Goal: Task Accomplishment & Management: Use online tool/utility

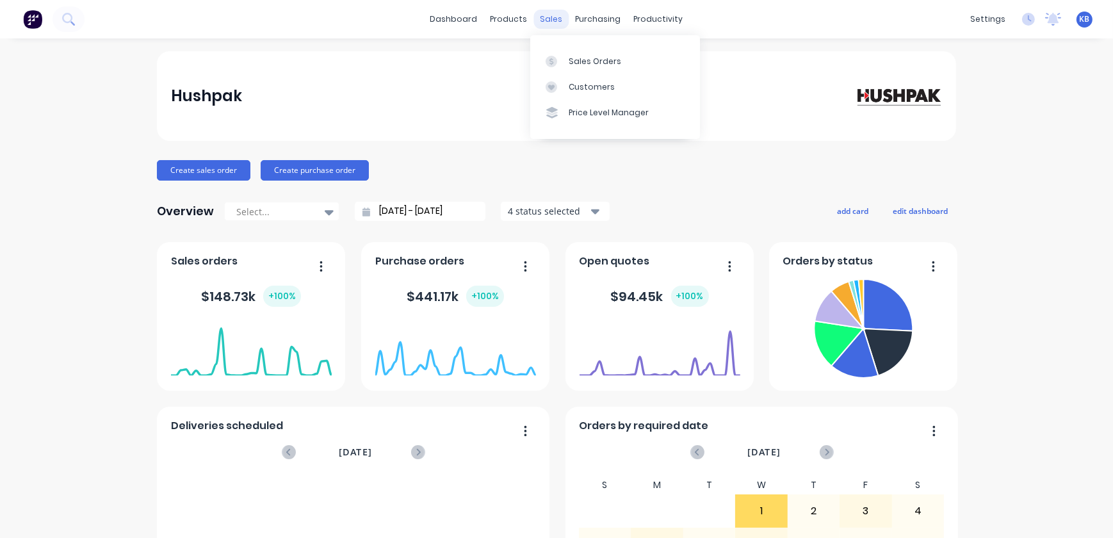
click at [558, 19] on div "sales" at bounding box center [551, 19] width 35 height 19
click at [569, 56] on div "Sales Orders" at bounding box center [595, 62] width 53 height 12
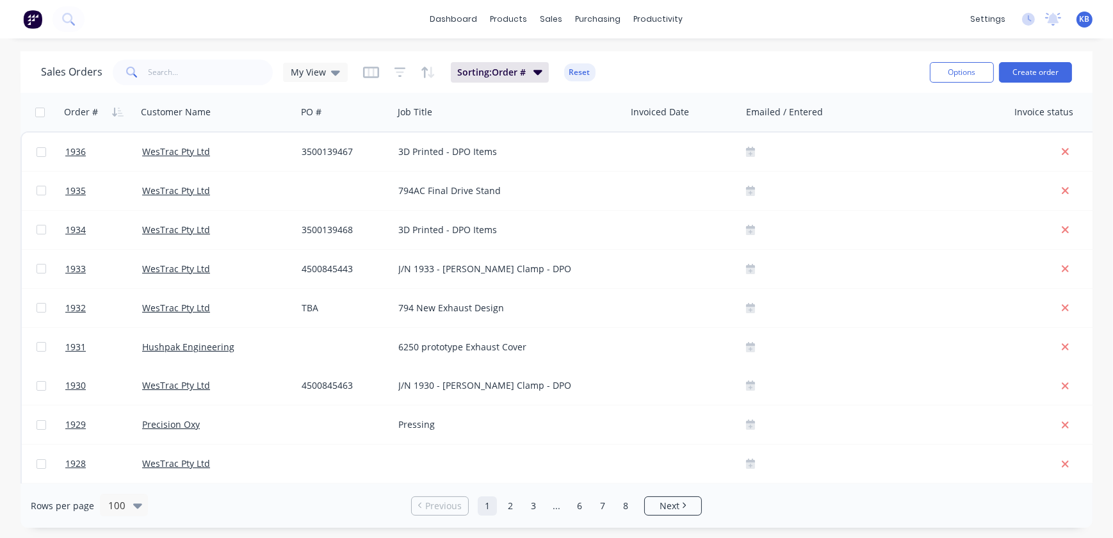
click at [238, 88] on div "Sales Orders My View Sorting: Order # Reset Options Create order" at bounding box center [556, 72] width 1072 height 42
click at [233, 71] on input "text" at bounding box center [211, 73] width 125 height 26
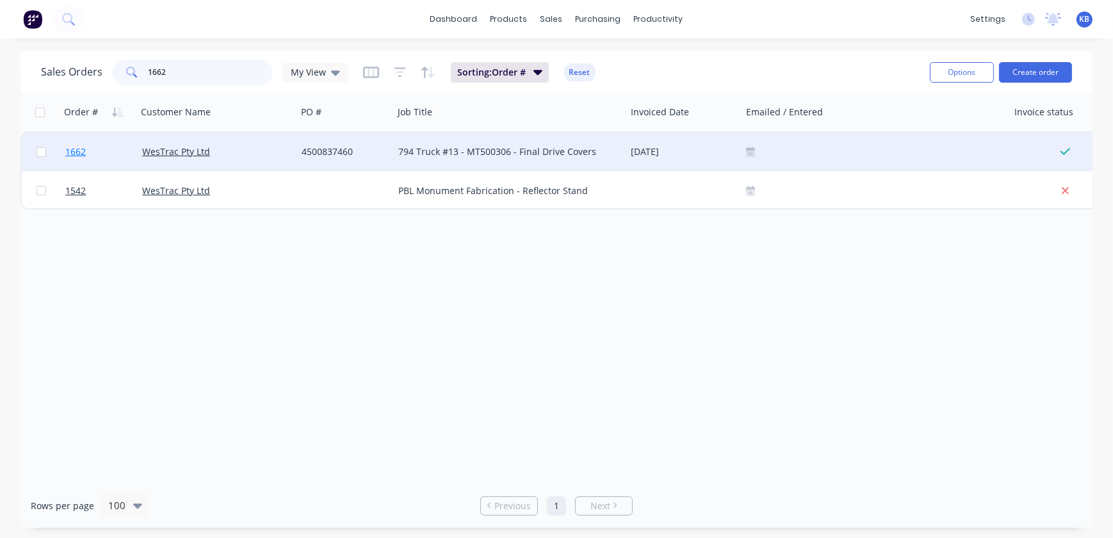
type input "1662"
click at [70, 151] on span "1662" at bounding box center [75, 151] width 20 height 13
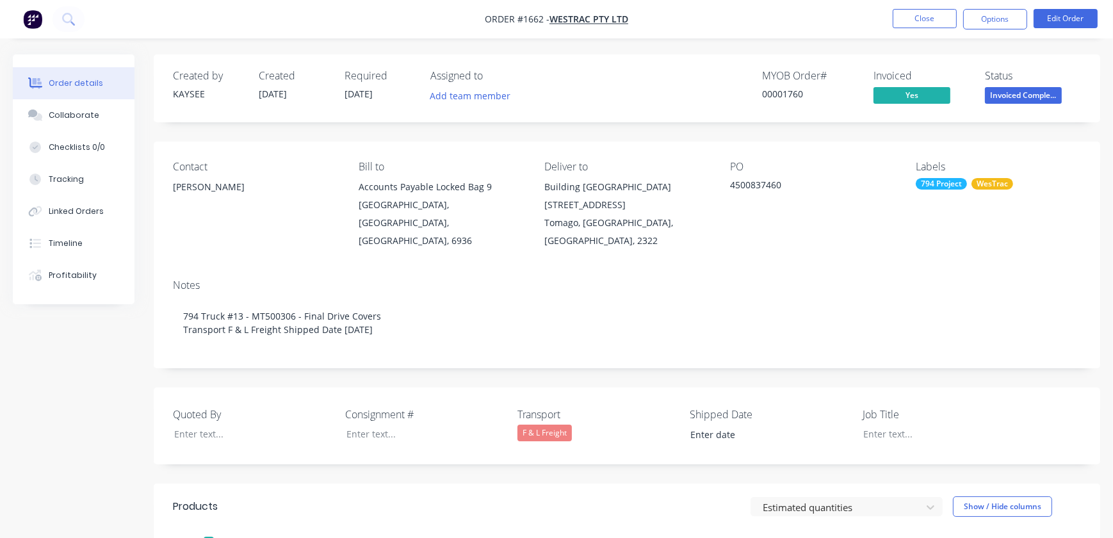
type input "[DATE]"
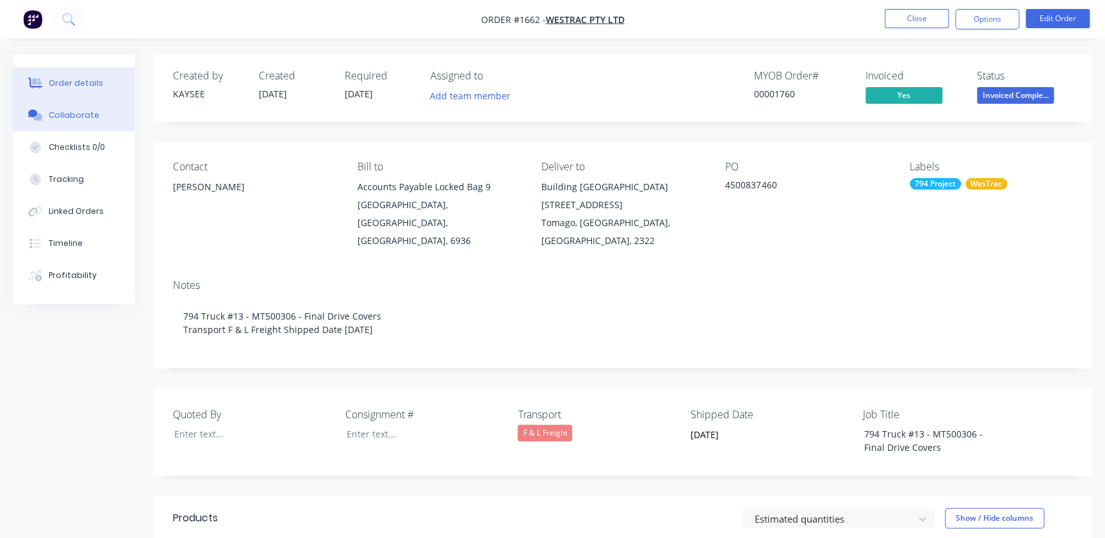
click at [57, 112] on div "Collaborate" at bounding box center [74, 116] width 51 height 12
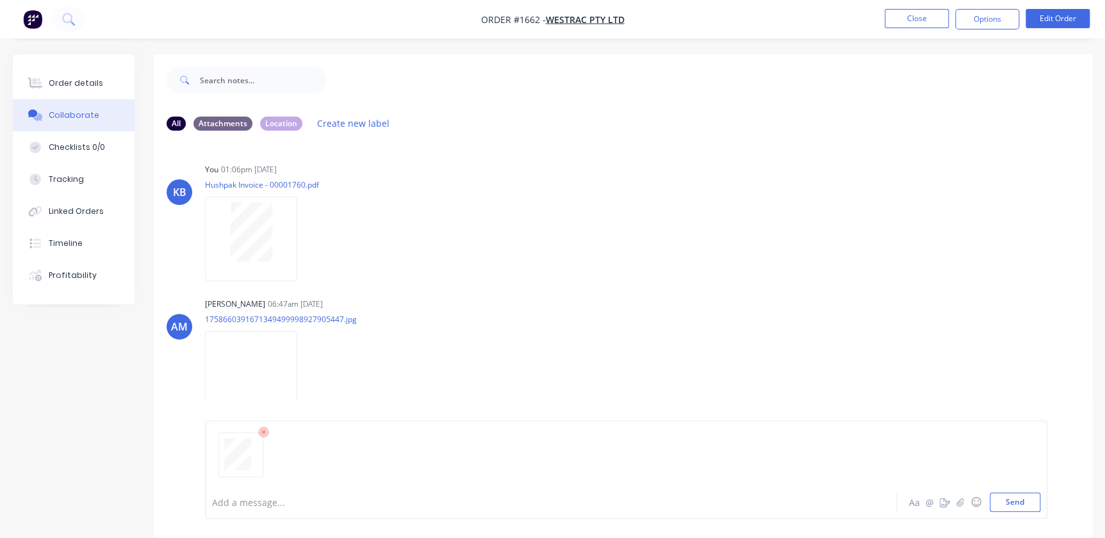
click at [1005, 512] on div "Add a message... Aa @ ☺ Send" at bounding box center [626, 469] width 842 height 99
click at [1005, 505] on button "Send" at bounding box center [1015, 502] width 51 height 19
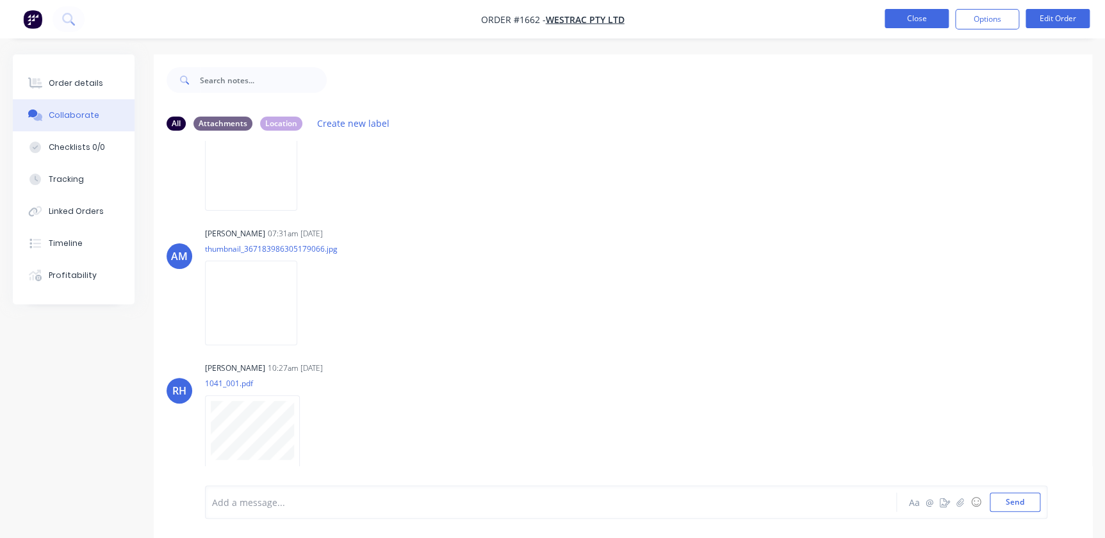
click at [905, 14] on button "Close" at bounding box center [917, 18] width 64 height 19
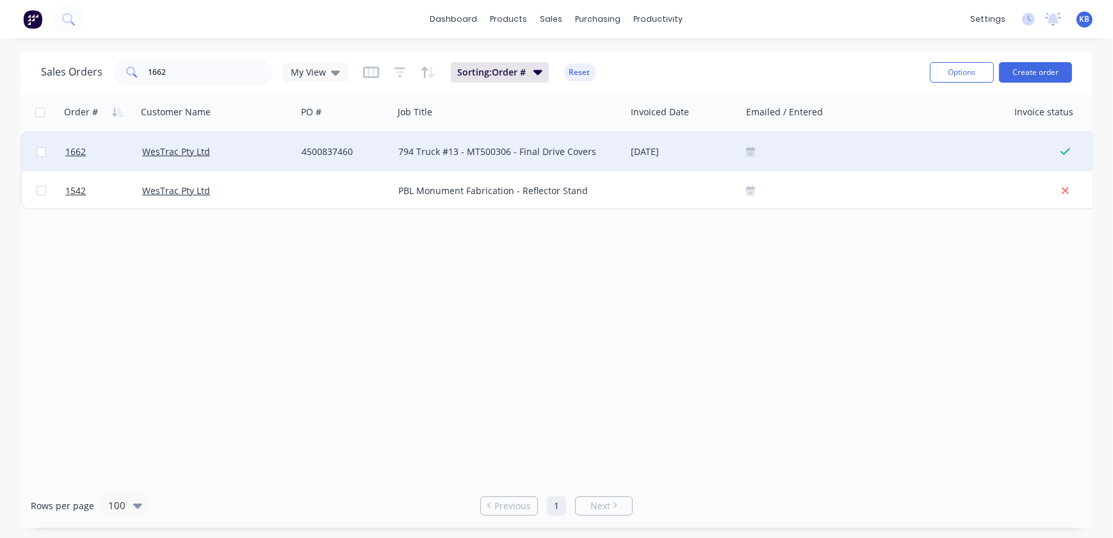
click at [754, 148] on icon at bounding box center [750, 151] width 9 height 9
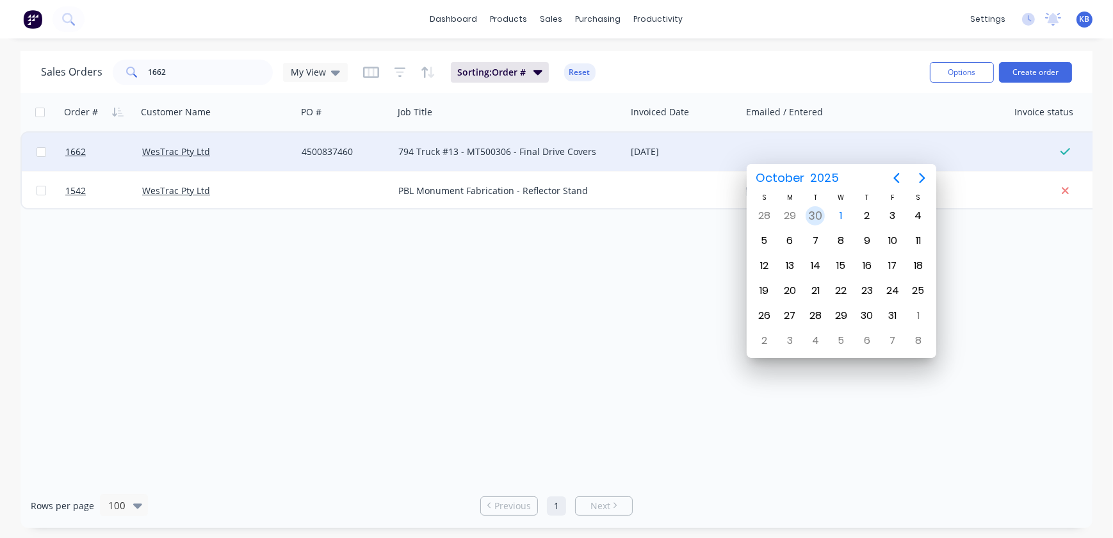
click at [808, 216] on div "30" at bounding box center [815, 215] width 19 height 19
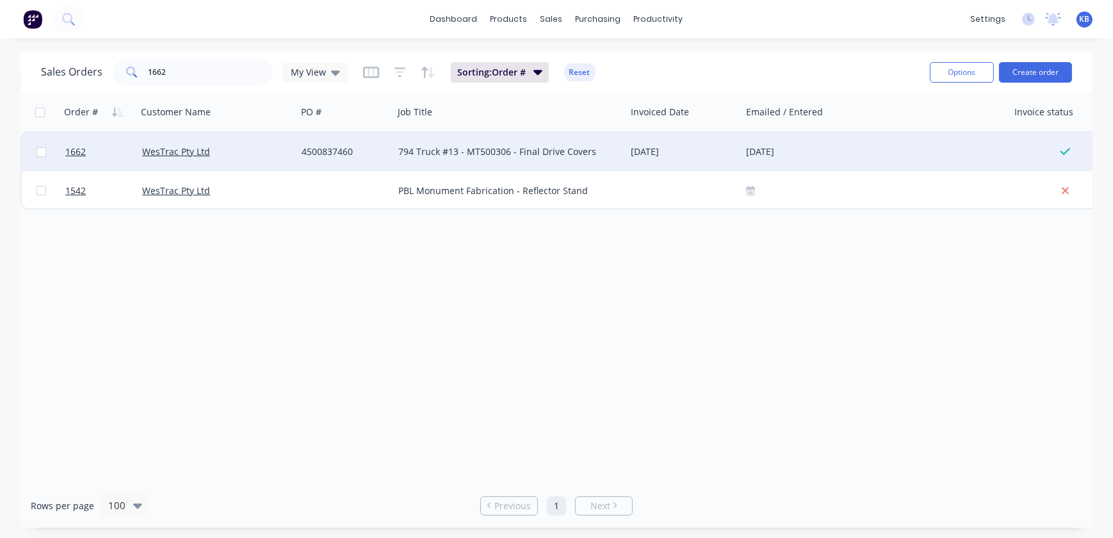
click at [627, 277] on div "Order # Customer Name PO # Job Title Invoiced Date Emailed / Entered Invoice st…" at bounding box center [556, 288] width 1072 height 391
drag, startPoint x: 216, startPoint y: 74, endPoint x: 162, endPoint y: 74, distance: 53.8
click at [162, 74] on input "1662" at bounding box center [211, 73] width 125 height 26
drag, startPoint x: 225, startPoint y: 76, endPoint x: 78, endPoint y: 61, distance: 148.1
click at [82, 65] on div "Sales Orders 1662 My View" at bounding box center [194, 73] width 307 height 26
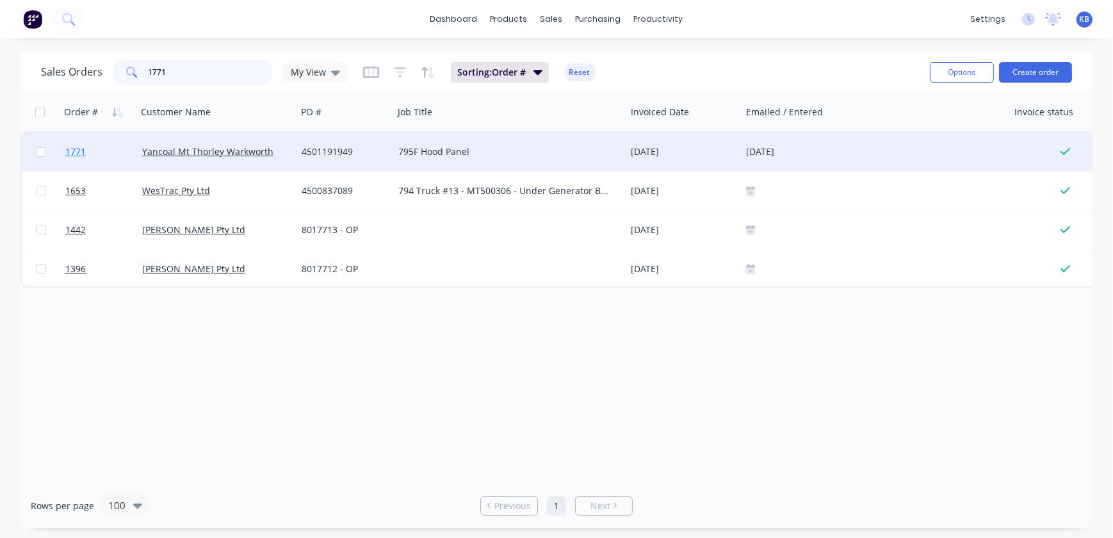
type input "1771"
click at [75, 153] on span "1771" at bounding box center [75, 151] width 20 height 13
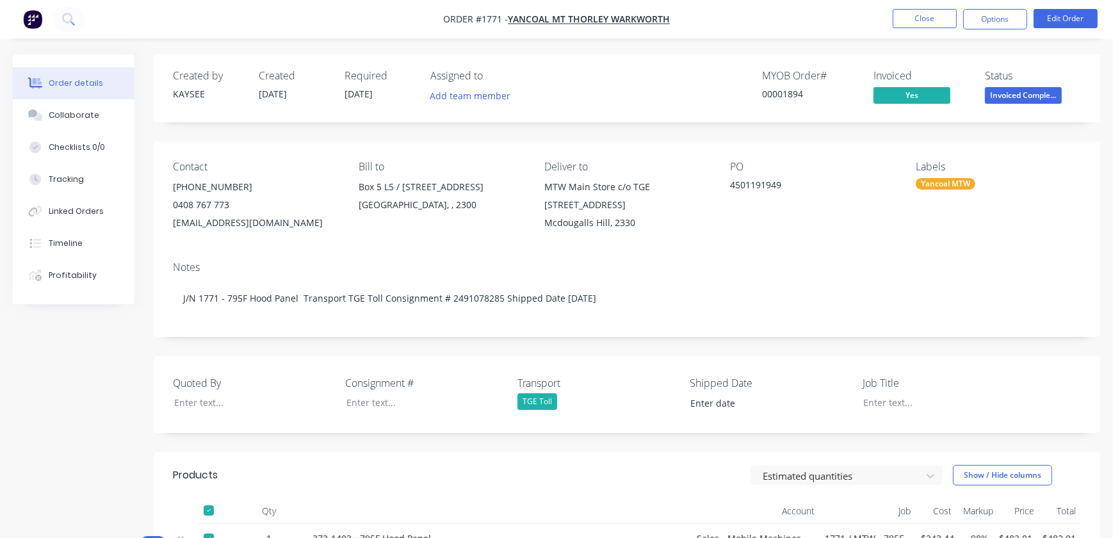
type input "[DATE]"
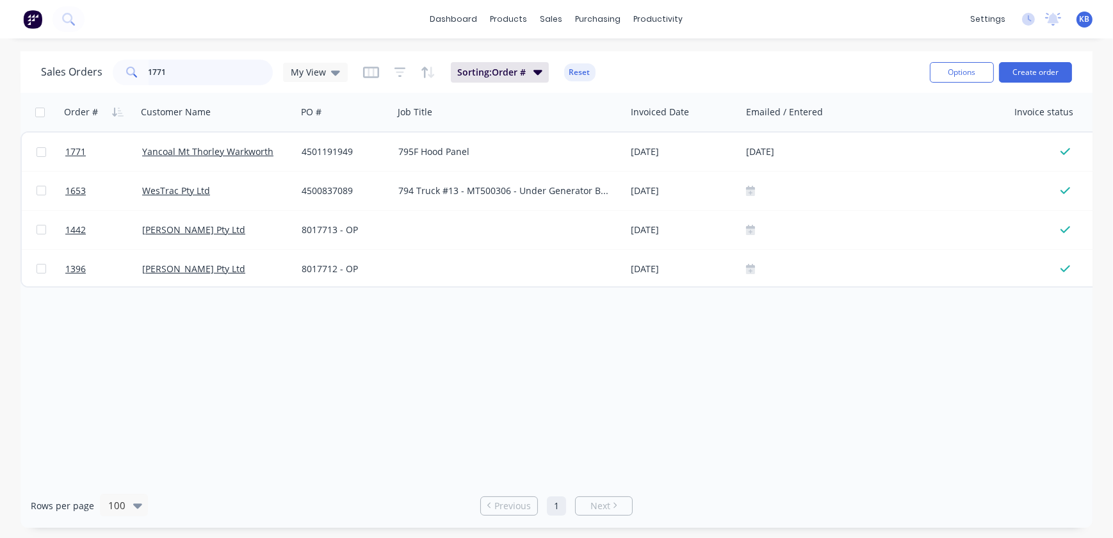
drag, startPoint x: 172, startPoint y: 78, endPoint x: 138, endPoint y: 78, distance: 33.3
click at [138, 78] on div "1771" at bounding box center [193, 73] width 160 height 26
type input "1653"
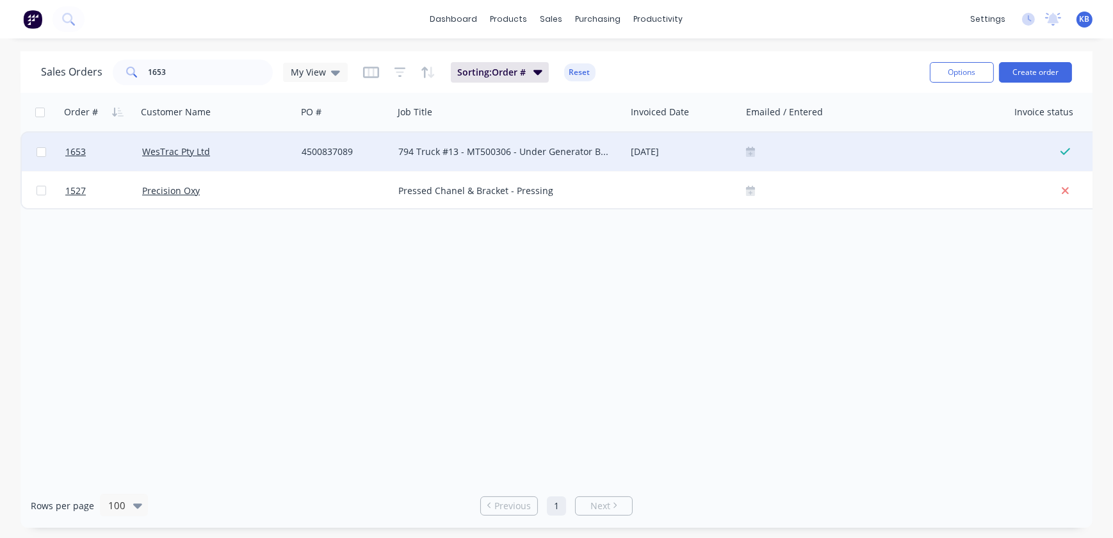
click at [741, 154] on div "1653 WesTrac Pty Ltd 4500837089 794 Truck #13 - MT500306 - Under Generator Bell…" at bounding box center [866, 152] width 1689 height 39
click at [749, 149] on g at bounding box center [750, 152] width 9 height 10
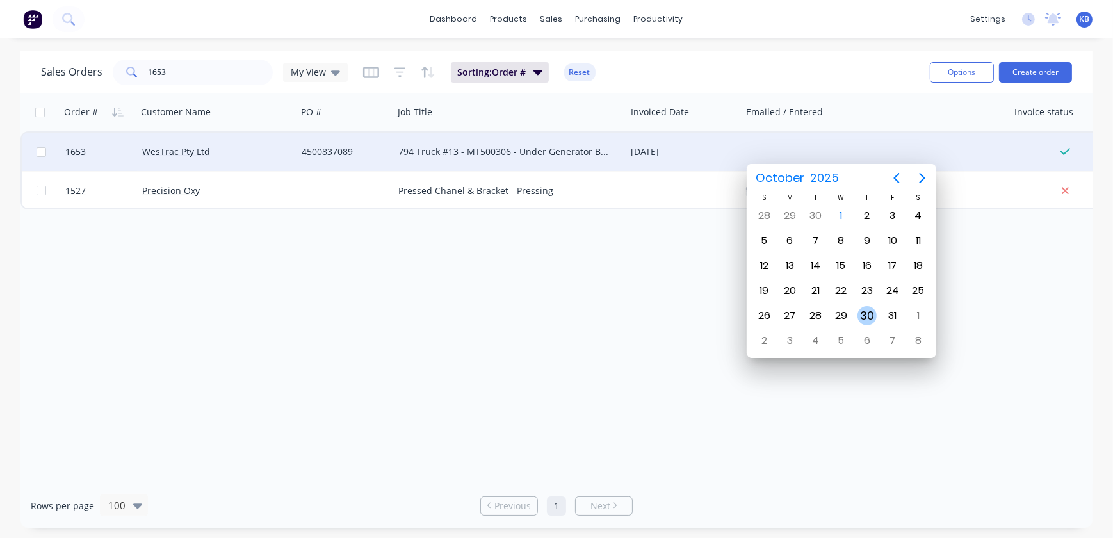
click at [878, 313] on div "30" at bounding box center [868, 316] width 26 height 24
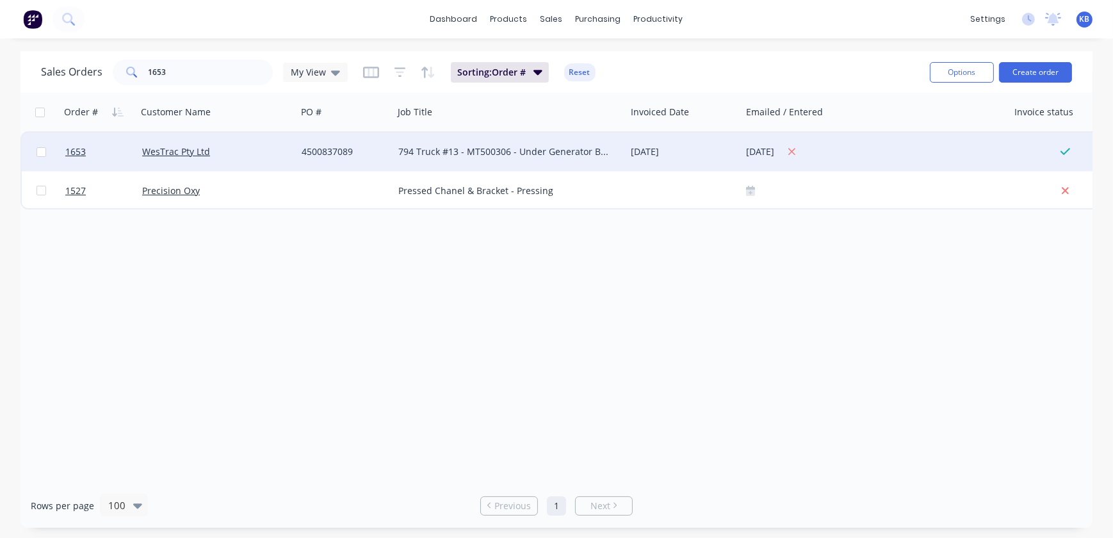
click at [780, 156] on div "[DATE]" at bounding box center [875, 152] width 258 height 16
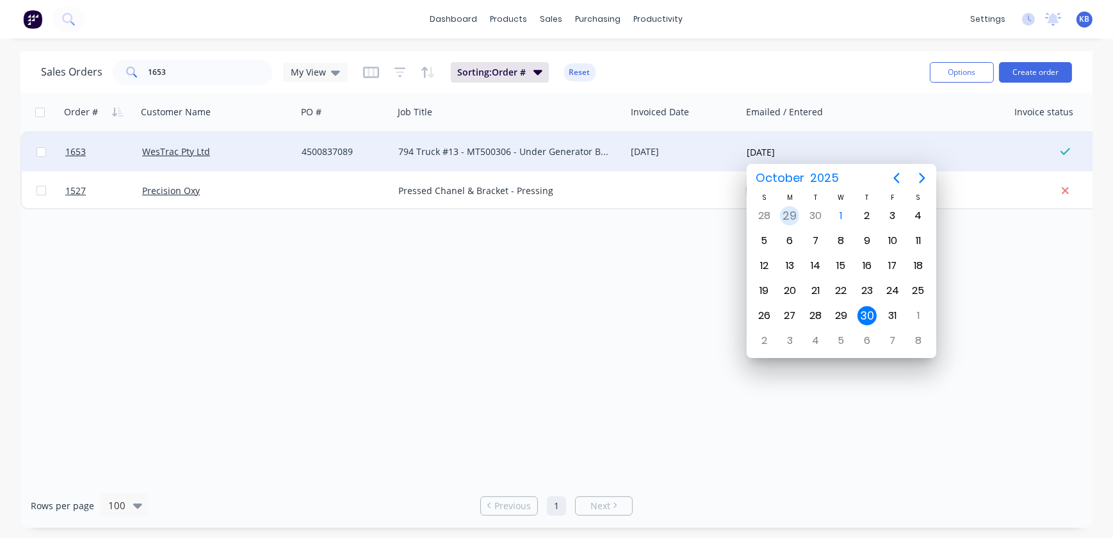
click at [813, 218] on div "30" at bounding box center [815, 215] width 19 height 19
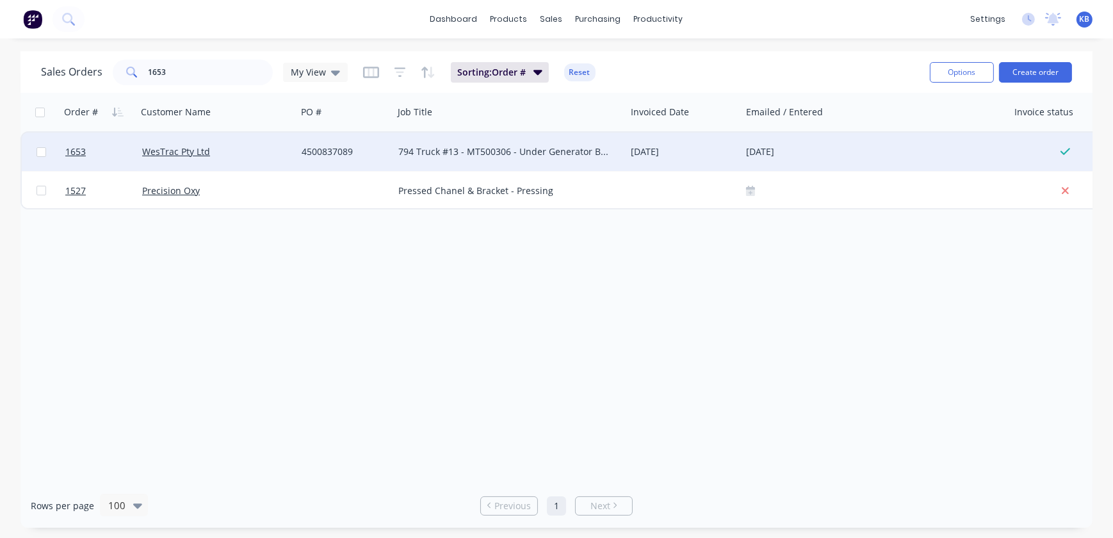
click at [59, 147] on div at bounding box center [41, 152] width 38 height 38
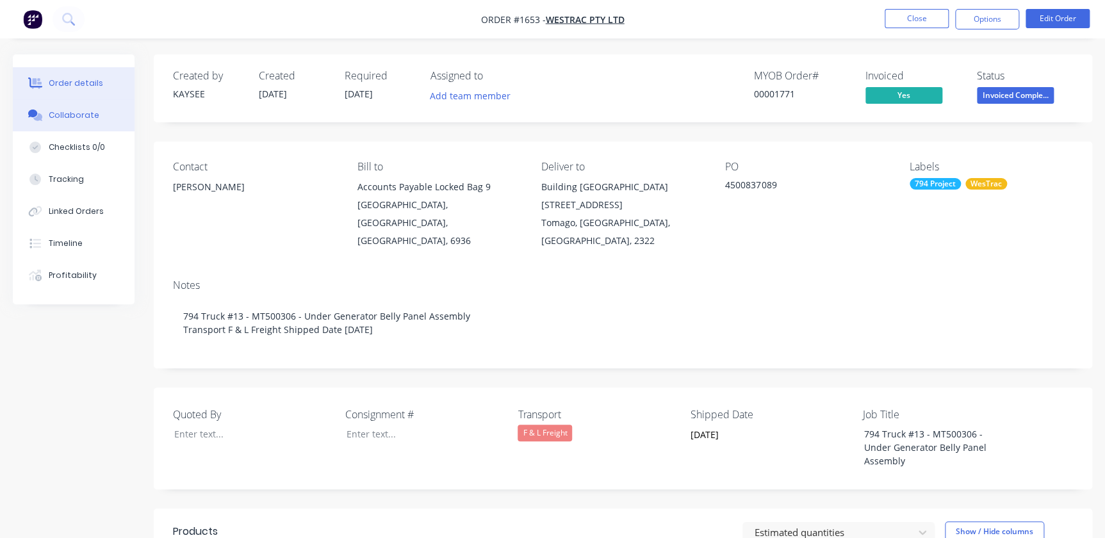
click at [85, 122] on button "Collaborate" at bounding box center [74, 115] width 122 height 32
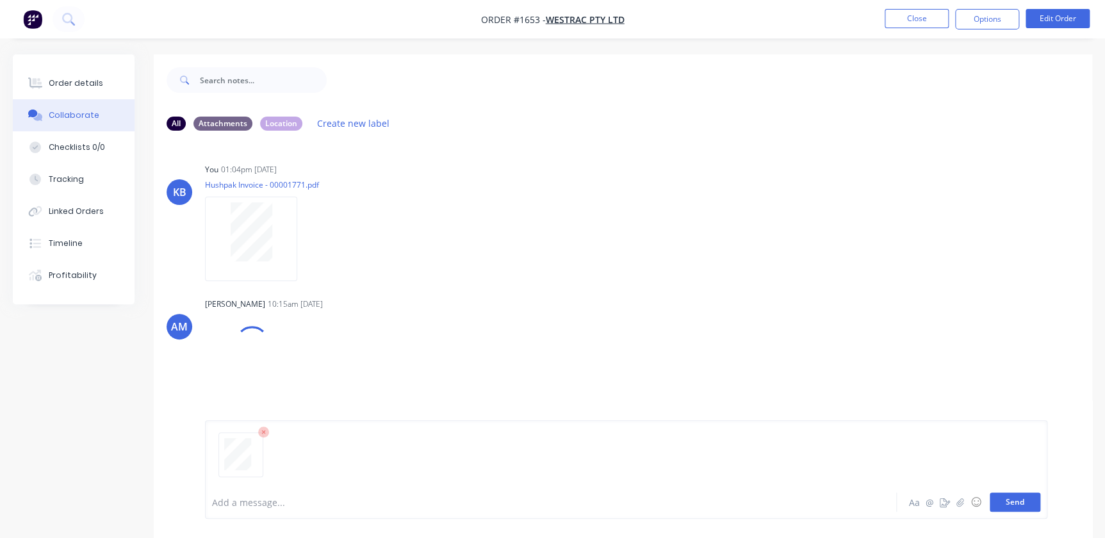
click at [1000, 511] on button "Send" at bounding box center [1015, 502] width 51 height 19
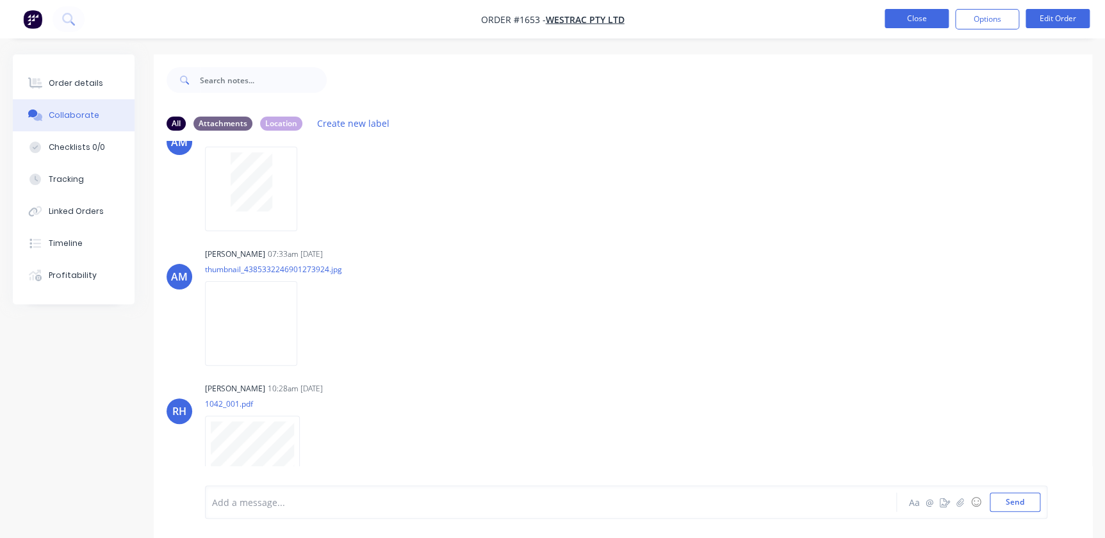
scroll to position [1374, 0]
click at [925, 25] on button "Close" at bounding box center [917, 18] width 64 height 19
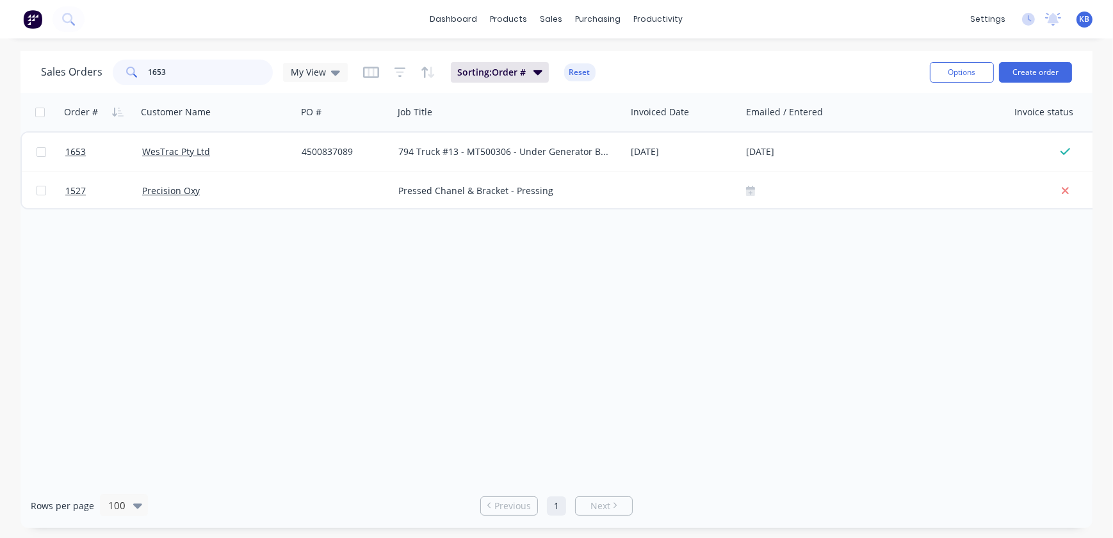
drag, startPoint x: 188, startPoint y: 66, endPoint x: 53, endPoint y: 74, distance: 135.4
click at [53, 74] on div "Sales Orders 1653 My View" at bounding box center [194, 73] width 307 height 26
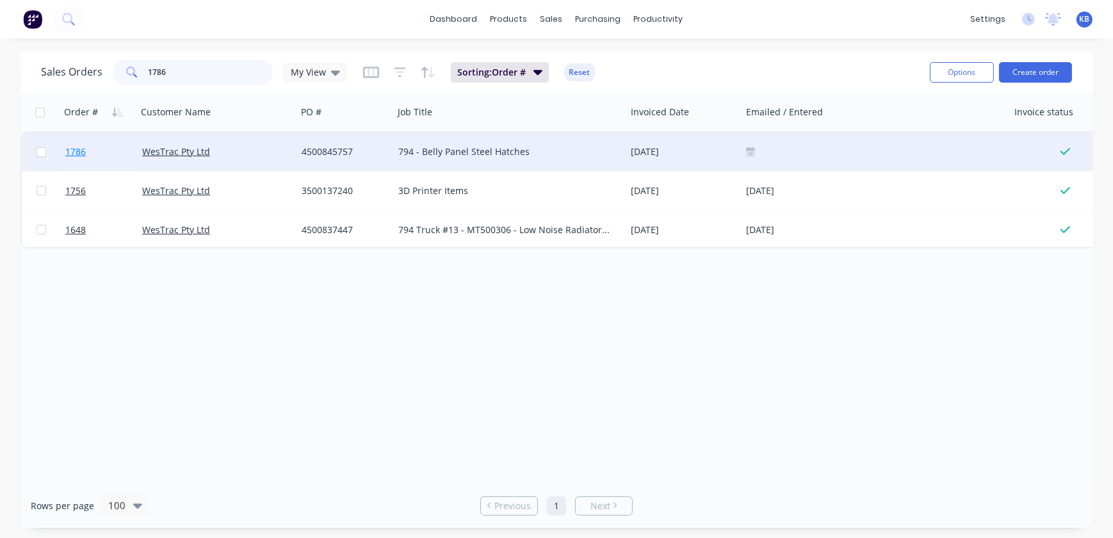
type input "1786"
click at [66, 161] on link "1786" at bounding box center [103, 152] width 77 height 38
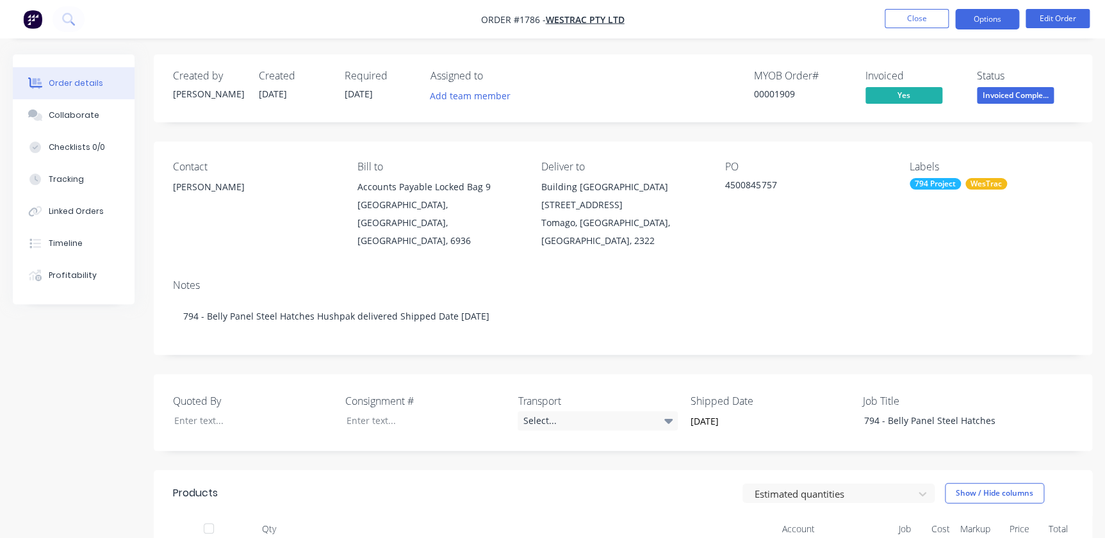
click at [974, 21] on button "Options" at bounding box center [987, 19] width 64 height 20
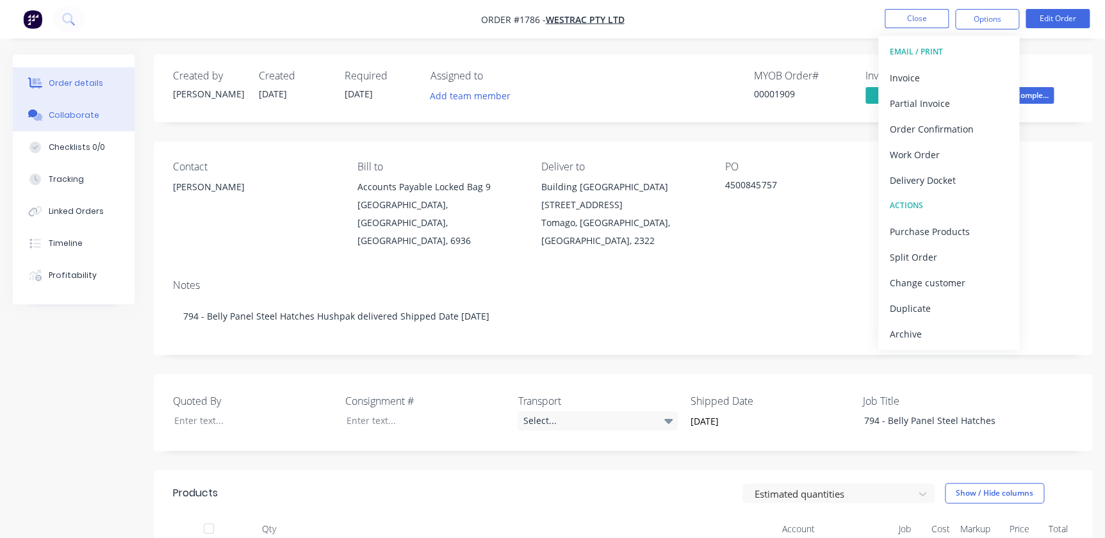
click at [81, 121] on button "Collaborate" at bounding box center [74, 115] width 122 height 32
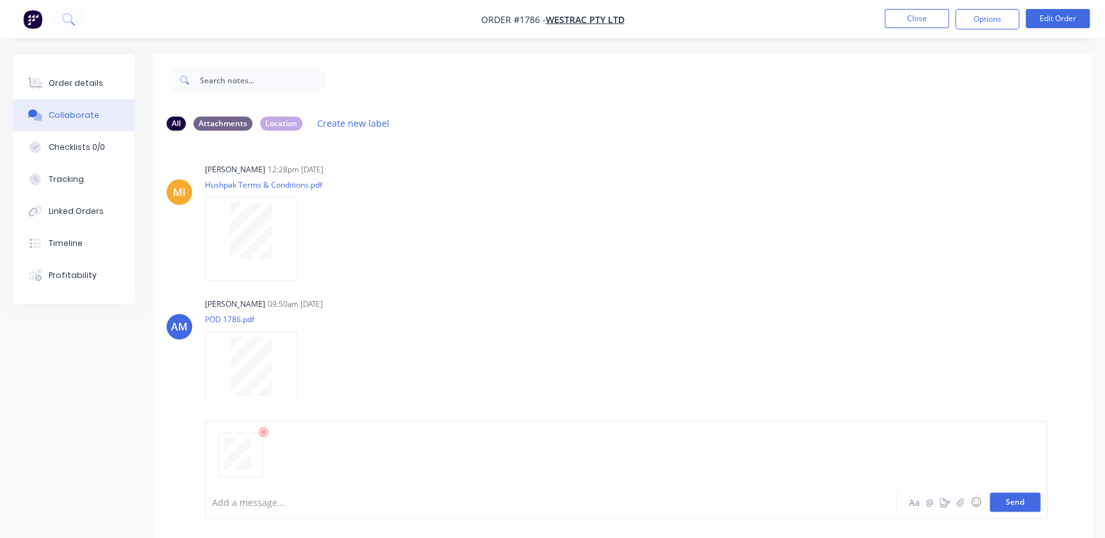
click at [1017, 501] on button "Send" at bounding box center [1015, 502] width 51 height 19
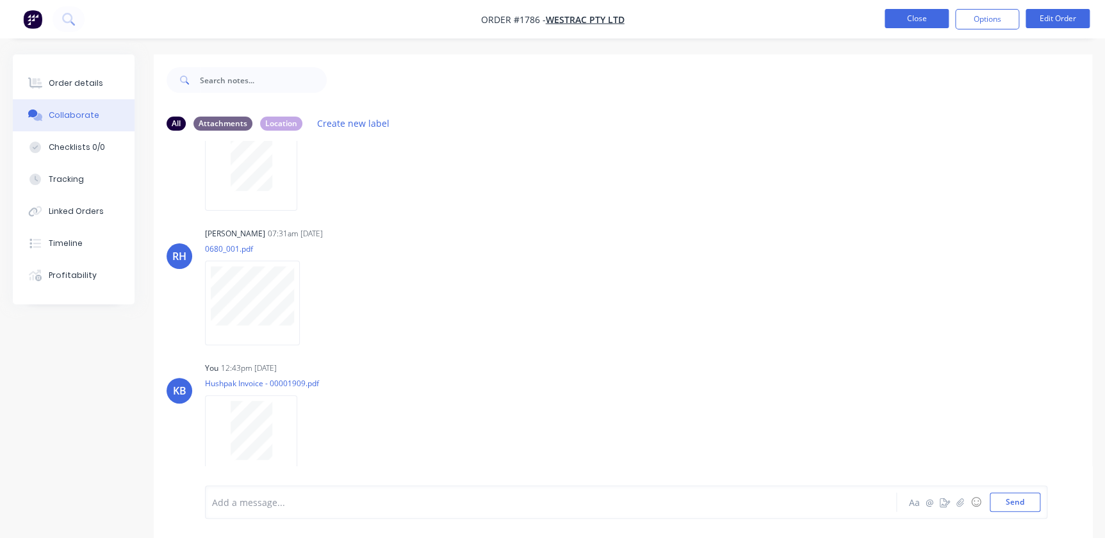
click at [925, 25] on button "Close" at bounding box center [917, 18] width 64 height 19
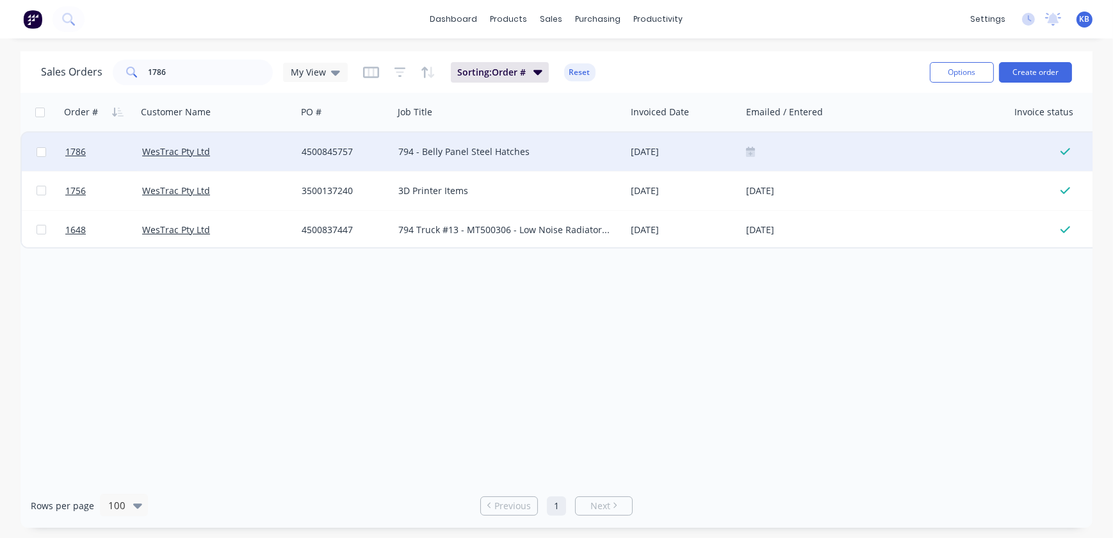
click at [743, 151] on div at bounding box center [875, 152] width 268 height 38
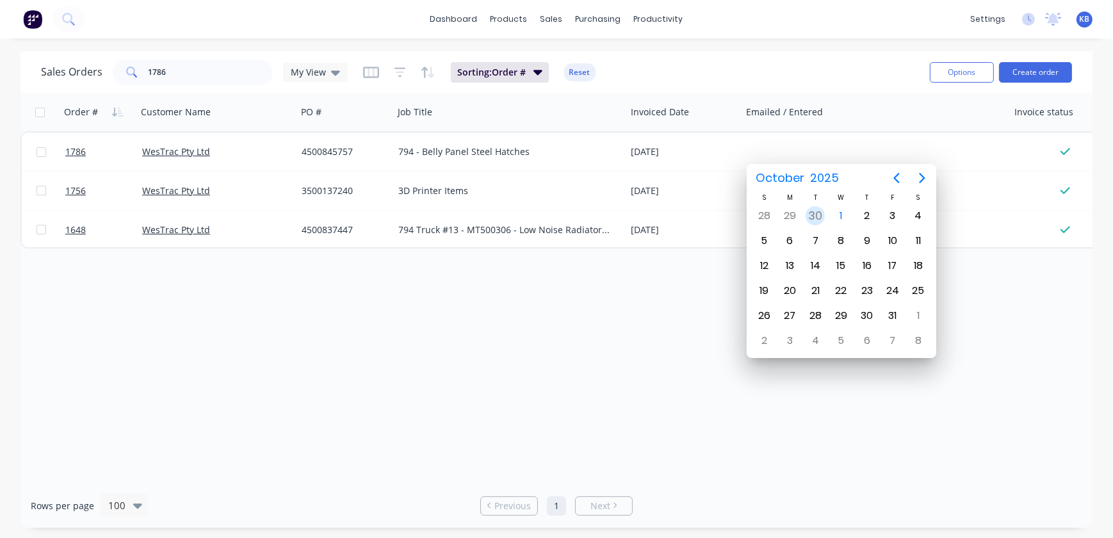
click at [812, 215] on div "30" at bounding box center [815, 215] width 19 height 19
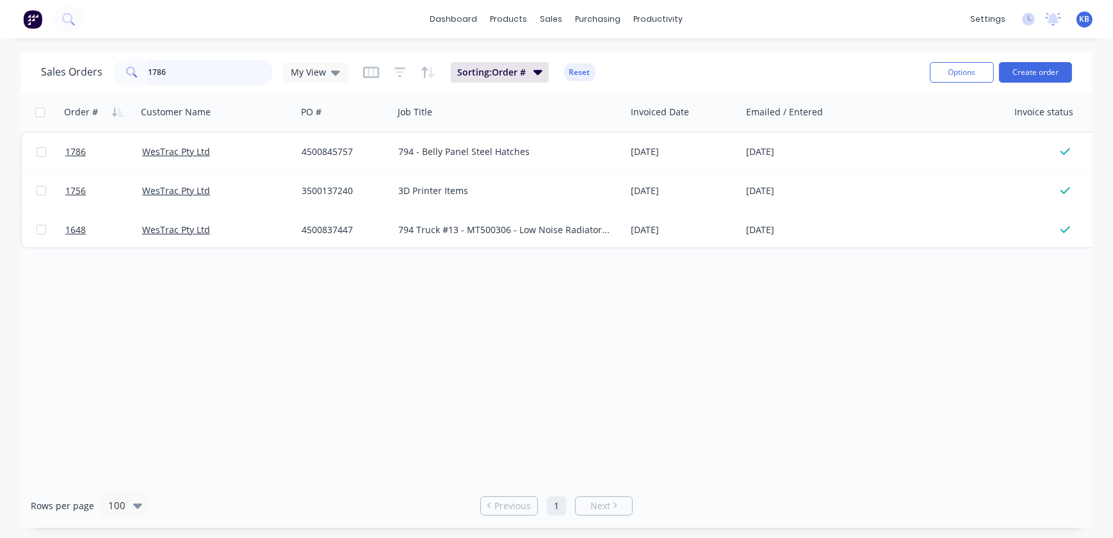
drag, startPoint x: 234, startPoint y: 76, endPoint x: 49, endPoint y: 62, distance: 185.7
click at [49, 62] on div "Sales Orders 1786 My View" at bounding box center [194, 73] width 307 height 26
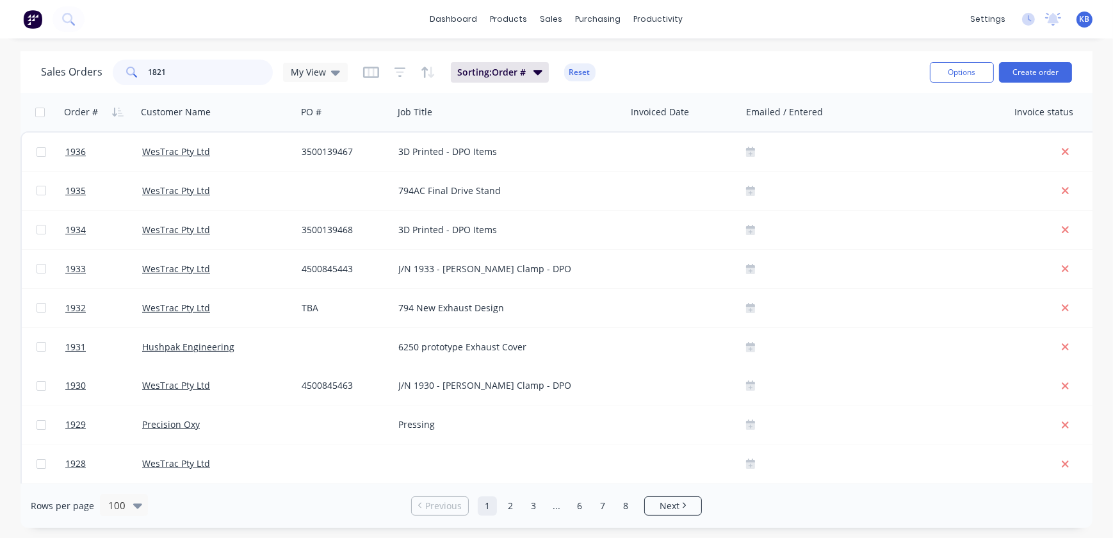
type input "1821"
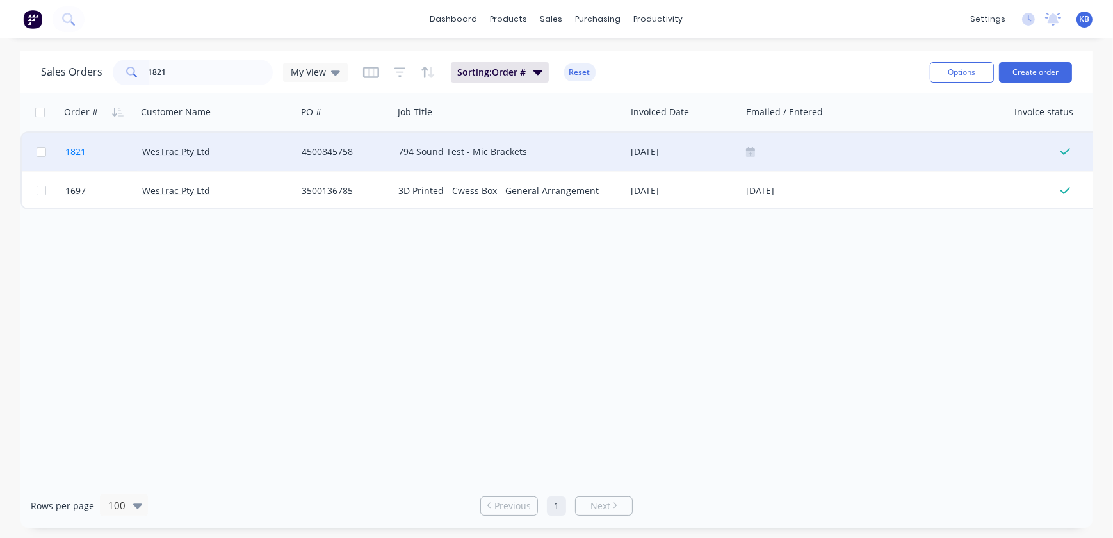
click at [79, 147] on span "1821" at bounding box center [75, 151] width 20 height 13
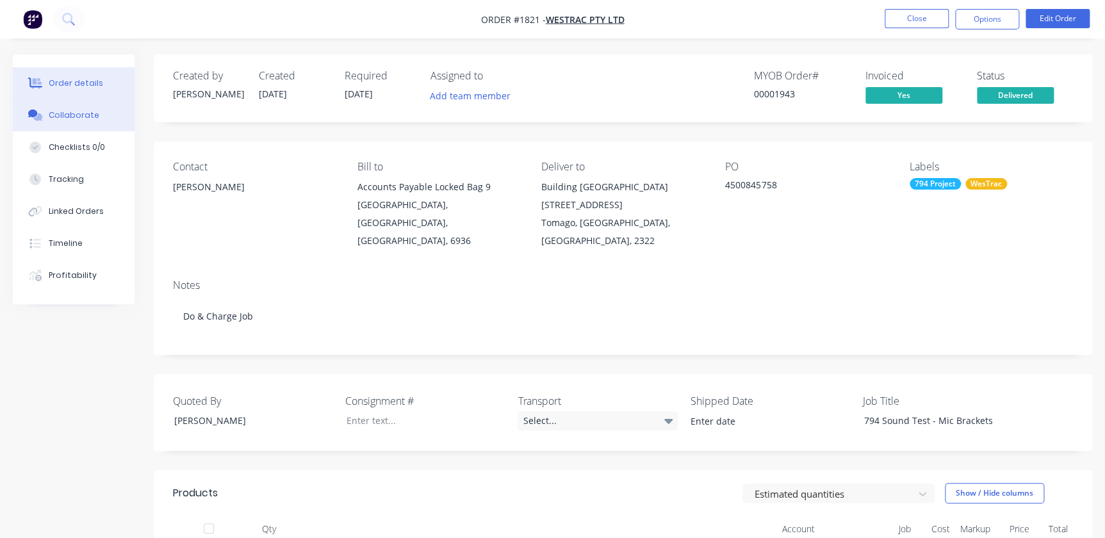
click at [40, 112] on icon at bounding box center [35, 116] width 15 height 12
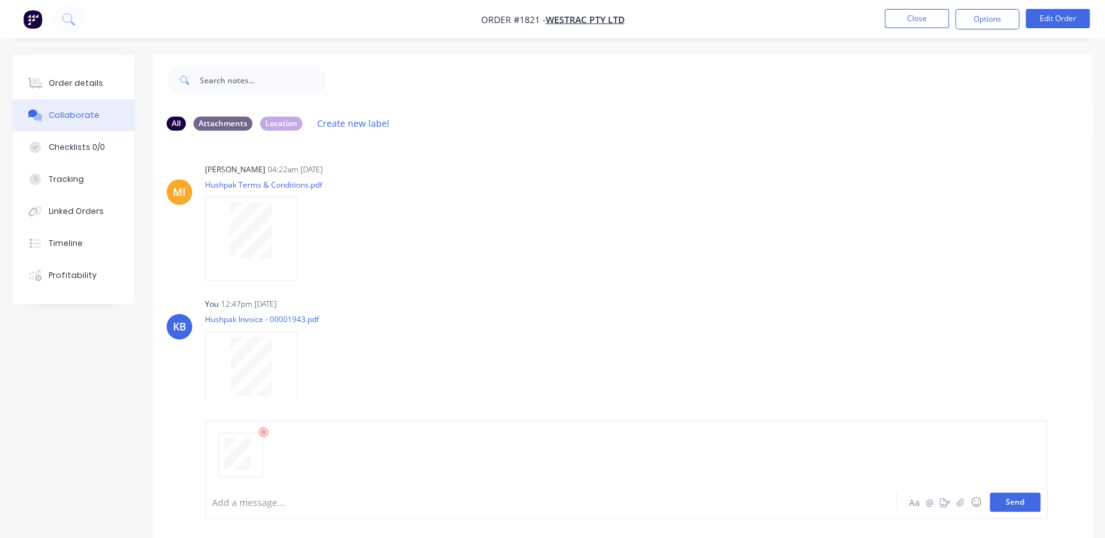
click at [1018, 508] on button "Send" at bounding box center [1015, 502] width 51 height 19
click at [921, 26] on button "Close" at bounding box center [917, 18] width 64 height 19
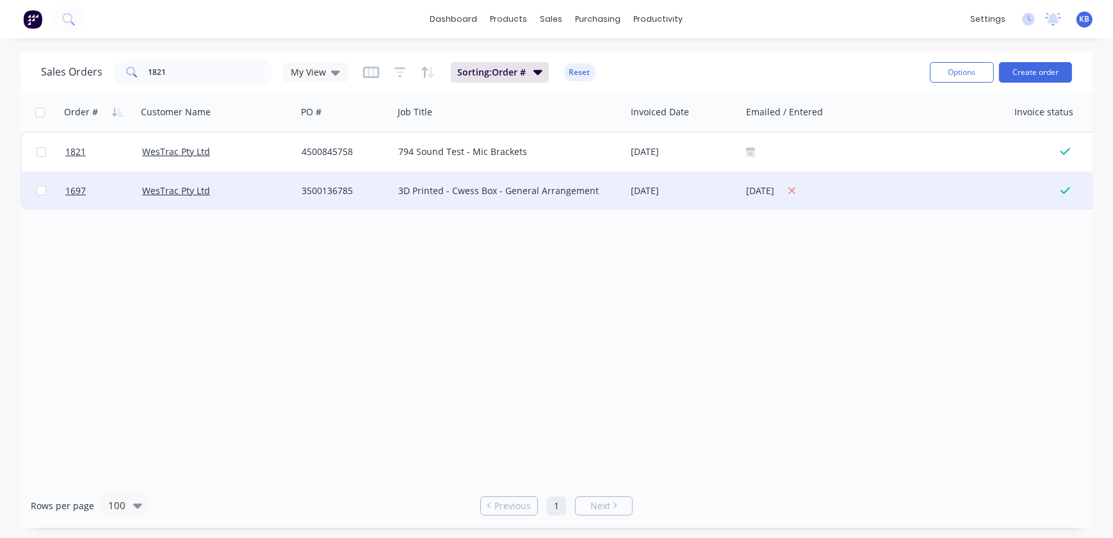
click at [855, 191] on div "[DATE]" at bounding box center [875, 191] width 258 height 16
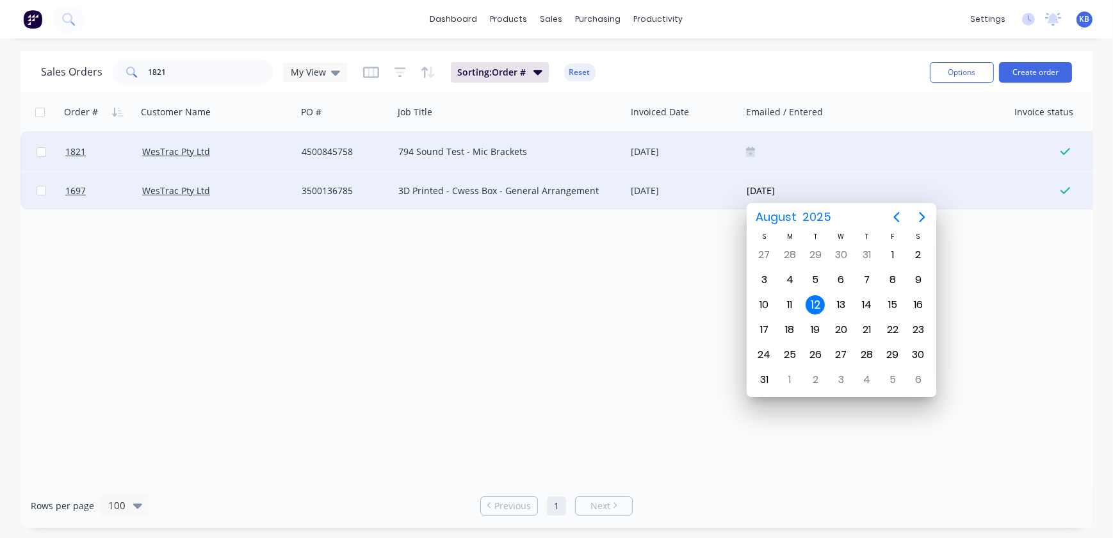
click at [834, 143] on div at bounding box center [875, 152] width 268 height 38
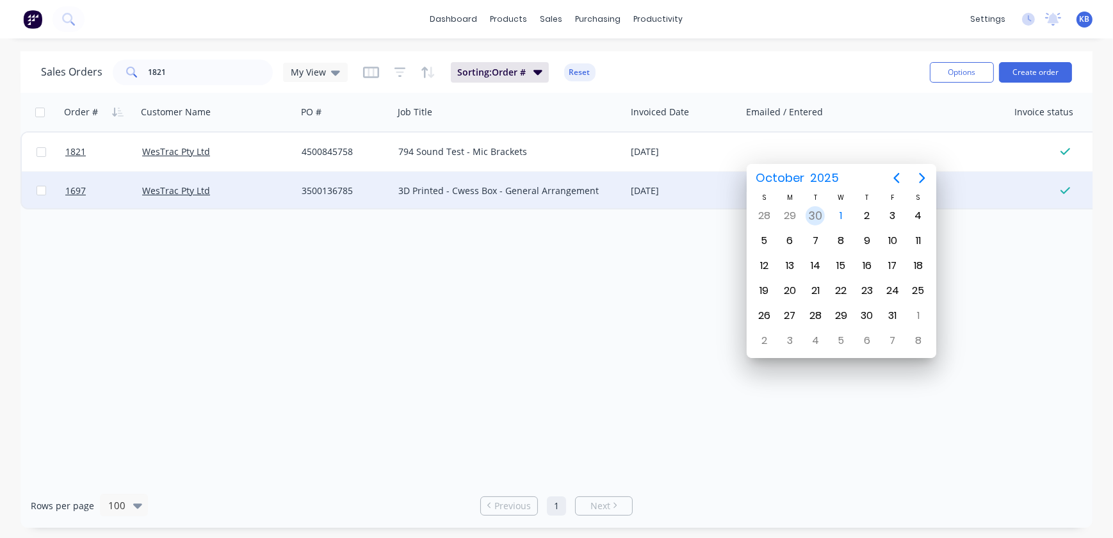
click at [803, 219] on div "30" at bounding box center [816, 216] width 26 height 24
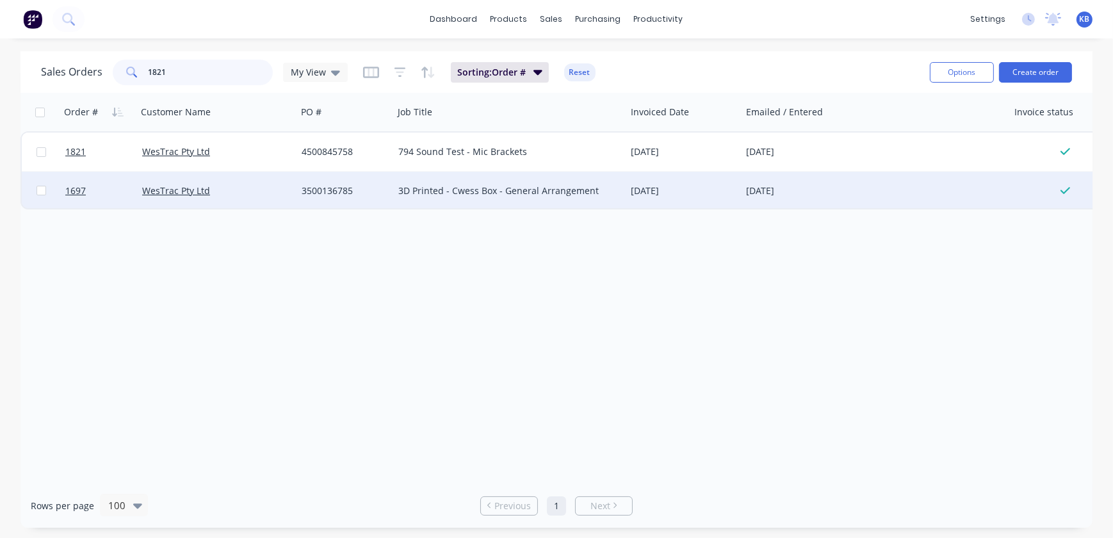
drag, startPoint x: 204, startPoint y: 76, endPoint x: 127, endPoint y: 69, distance: 76.6
click at [127, 69] on div "1821" at bounding box center [193, 73] width 160 height 26
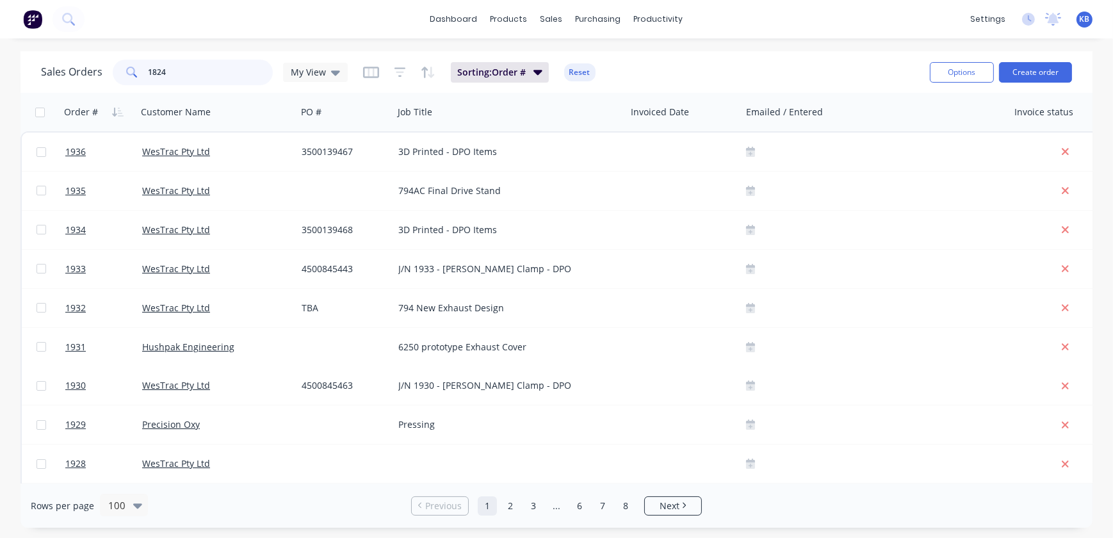
type input "1824"
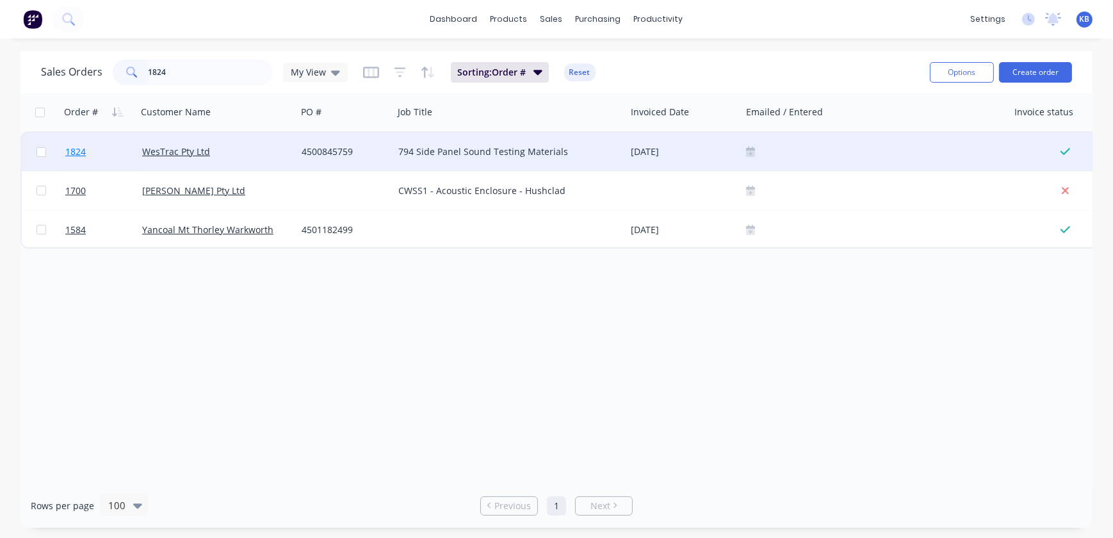
click at [74, 147] on span "1824" at bounding box center [75, 151] width 20 height 13
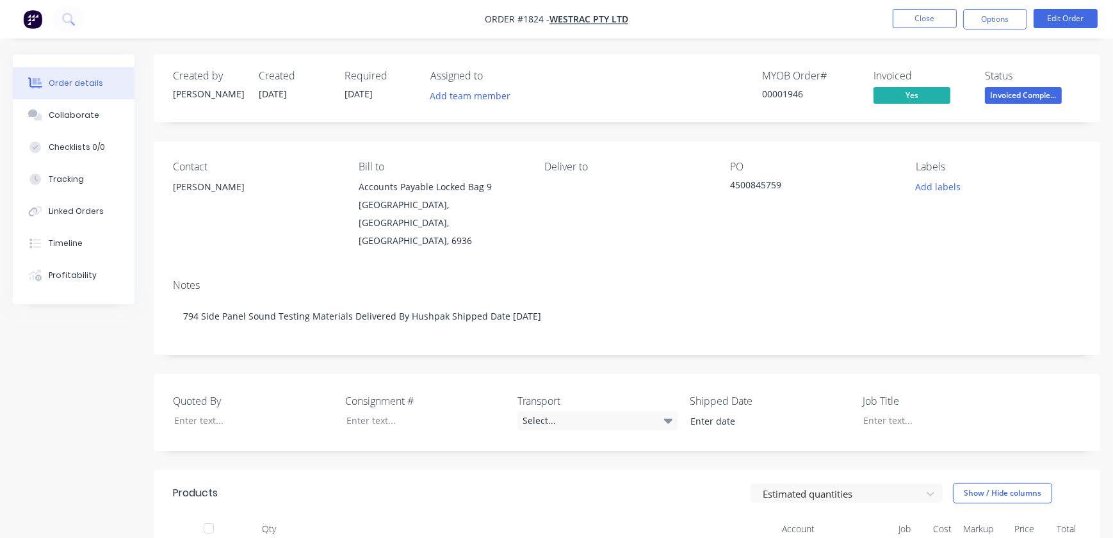
type input "[DATE]"
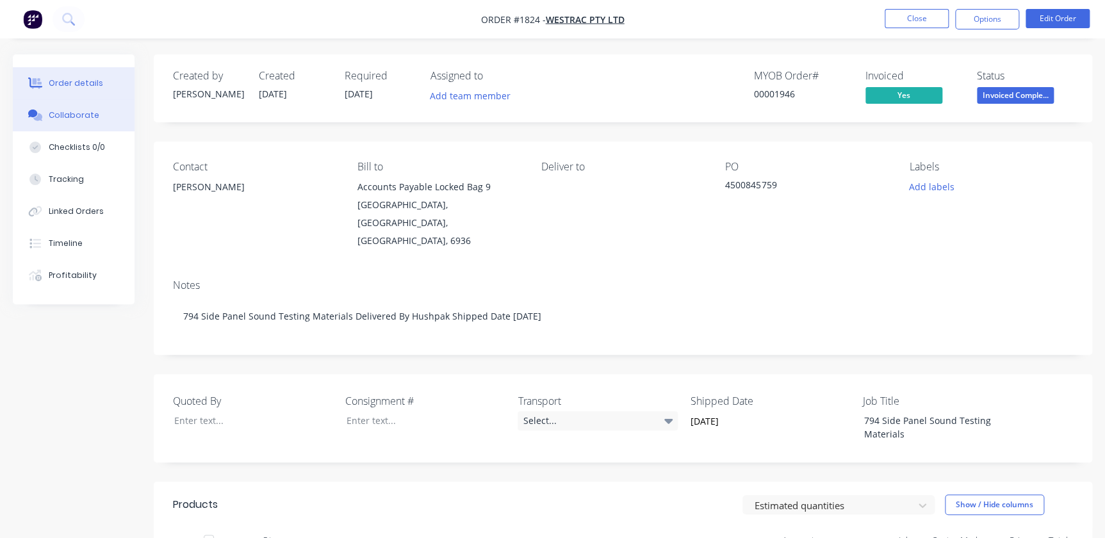
click at [90, 120] on div "Collaborate" at bounding box center [74, 116] width 51 height 12
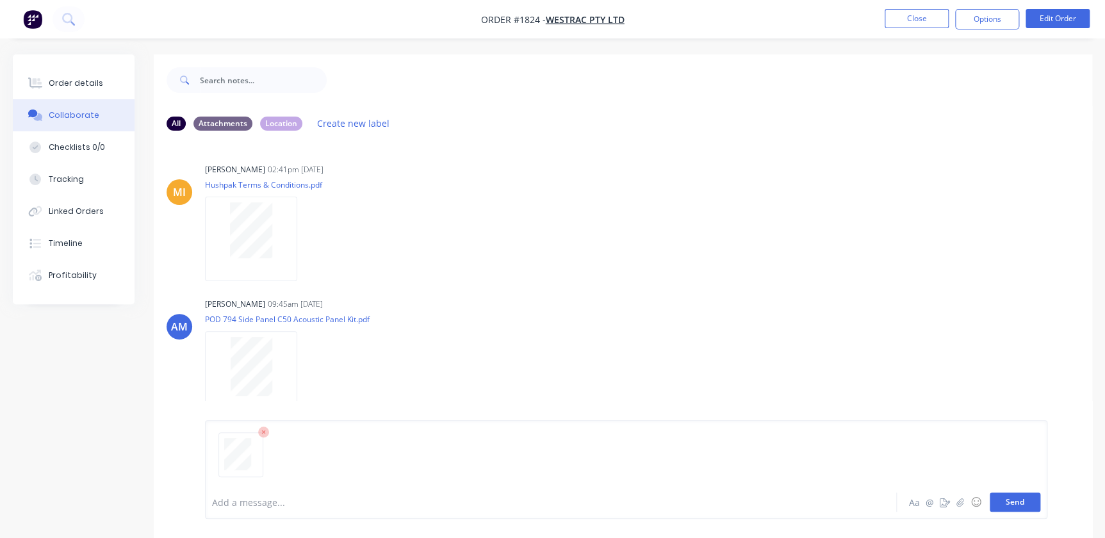
click at [999, 506] on button "Send" at bounding box center [1015, 502] width 51 height 19
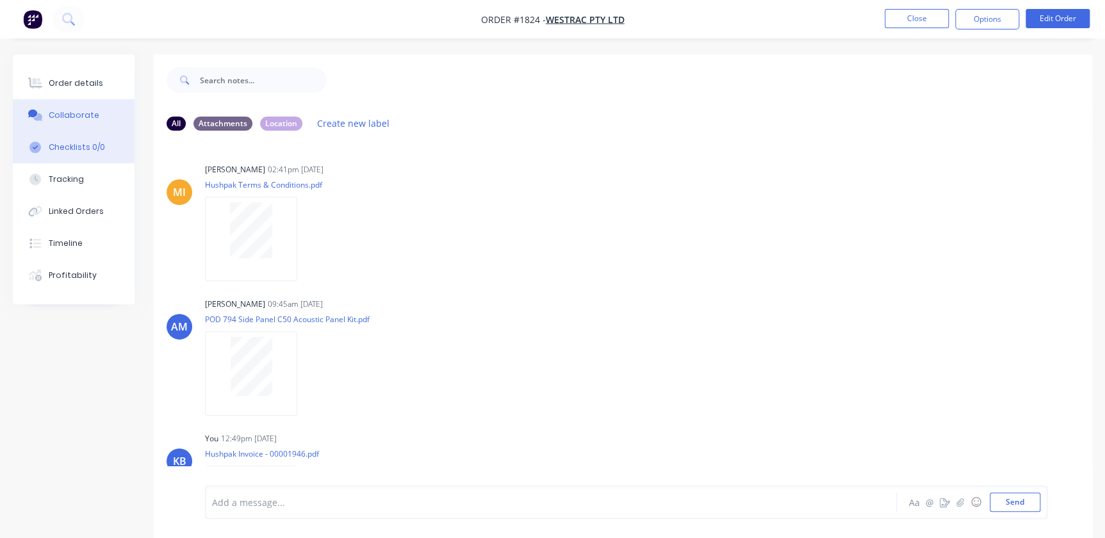
scroll to position [70, 0]
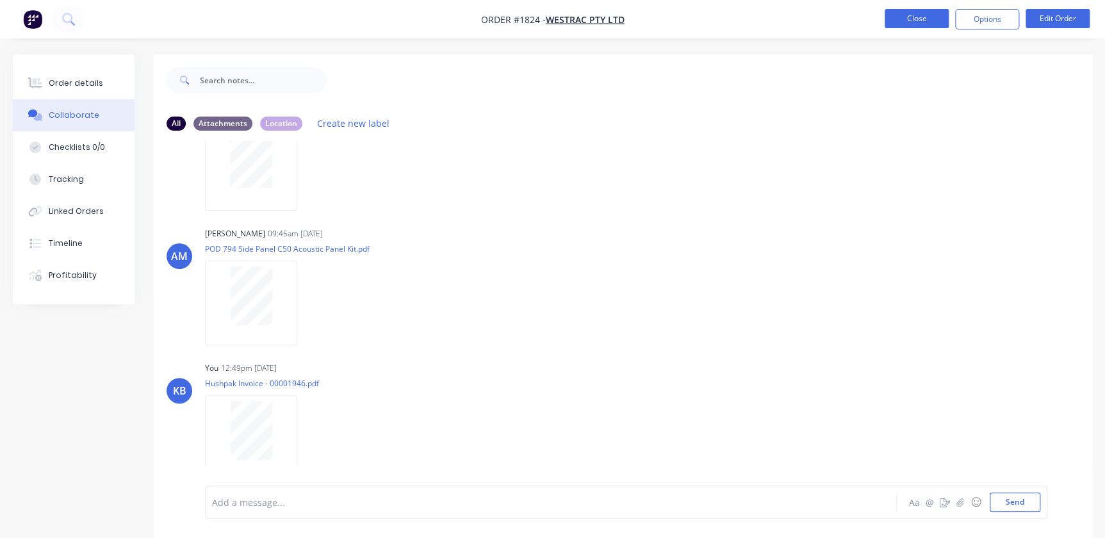
click at [899, 19] on button "Close" at bounding box center [917, 18] width 64 height 19
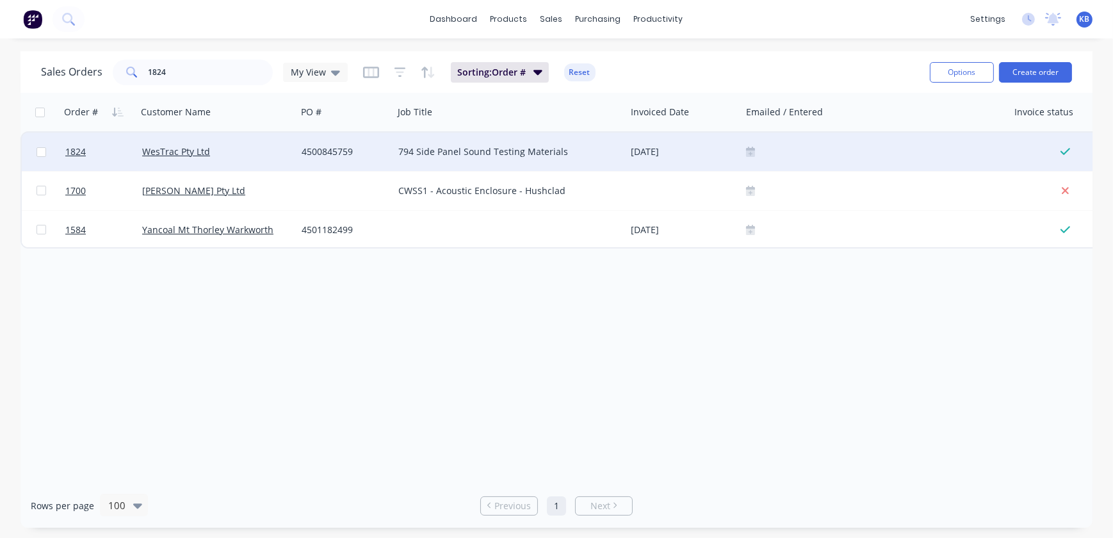
click at [752, 150] on icon at bounding box center [750, 151] width 9 height 9
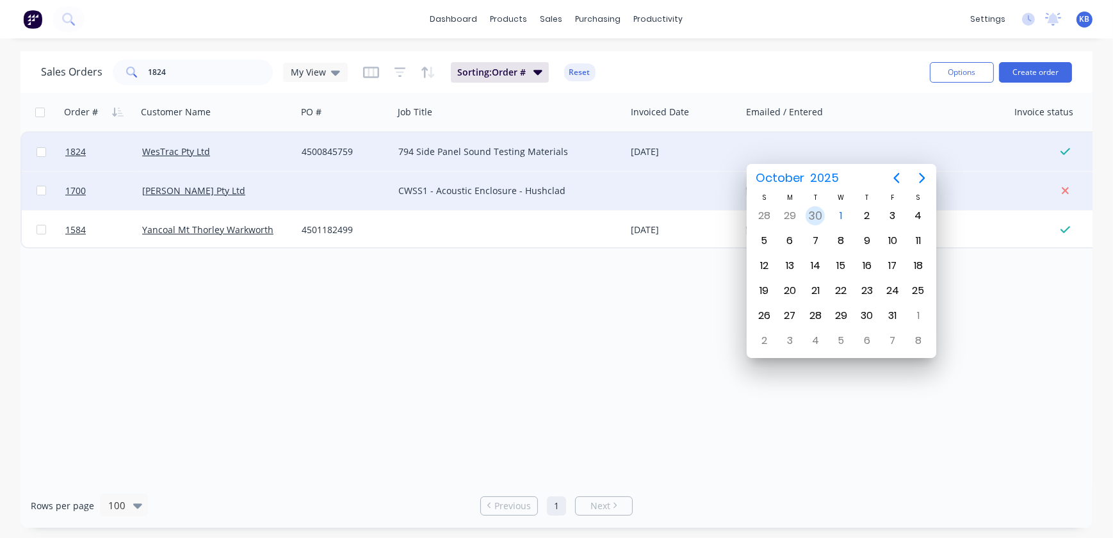
click at [808, 205] on div "30" at bounding box center [816, 216] width 26 height 24
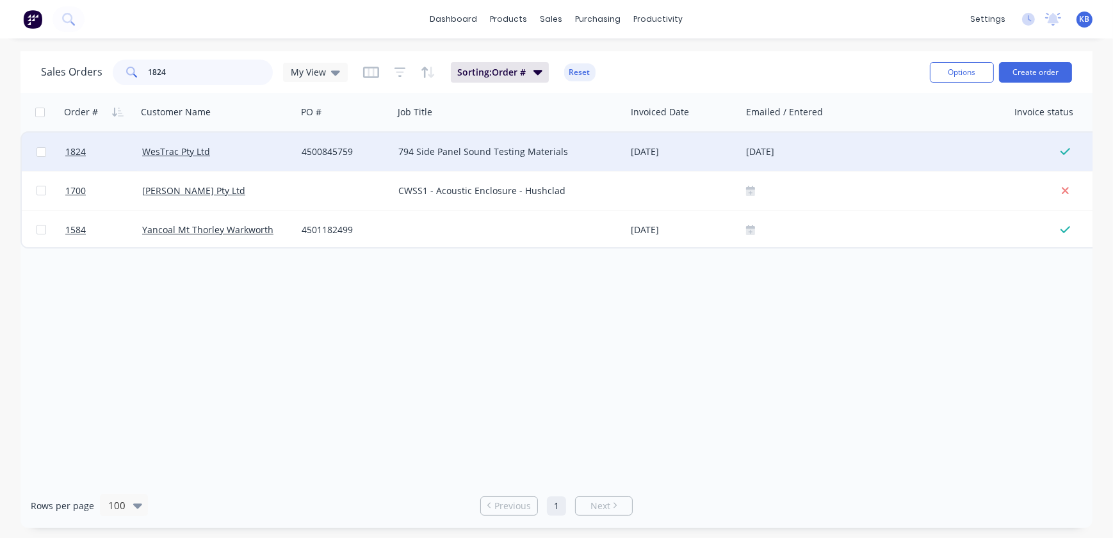
drag, startPoint x: 192, startPoint y: 78, endPoint x: 134, endPoint y: 72, distance: 57.9
click at [134, 72] on div "1824" at bounding box center [193, 73] width 160 height 26
type input "1779"
click at [739, 151] on div "[DATE]" at bounding box center [683, 152] width 115 height 38
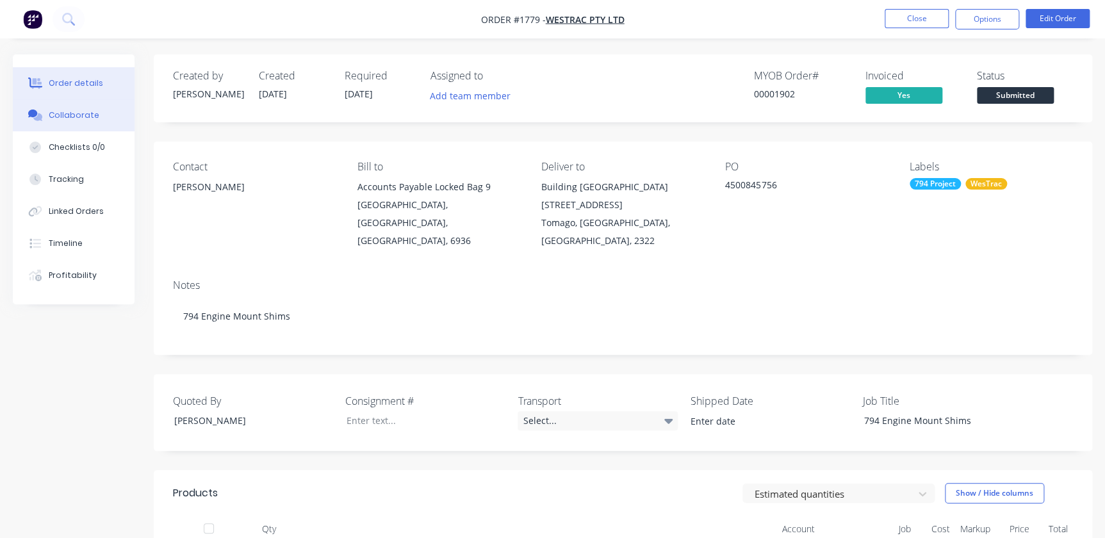
click at [76, 131] on button "Checklists 0/0" at bounding box center [74, 147] width 122 height 32
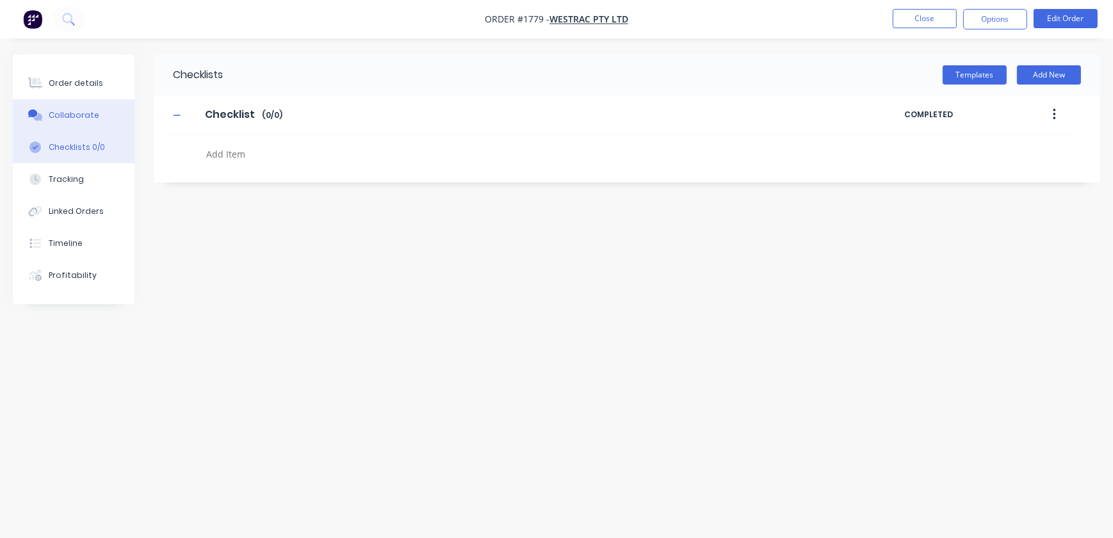
click at [76, 119] on div "Collaborate" at bounding box center [74, 116] width 51 height 12
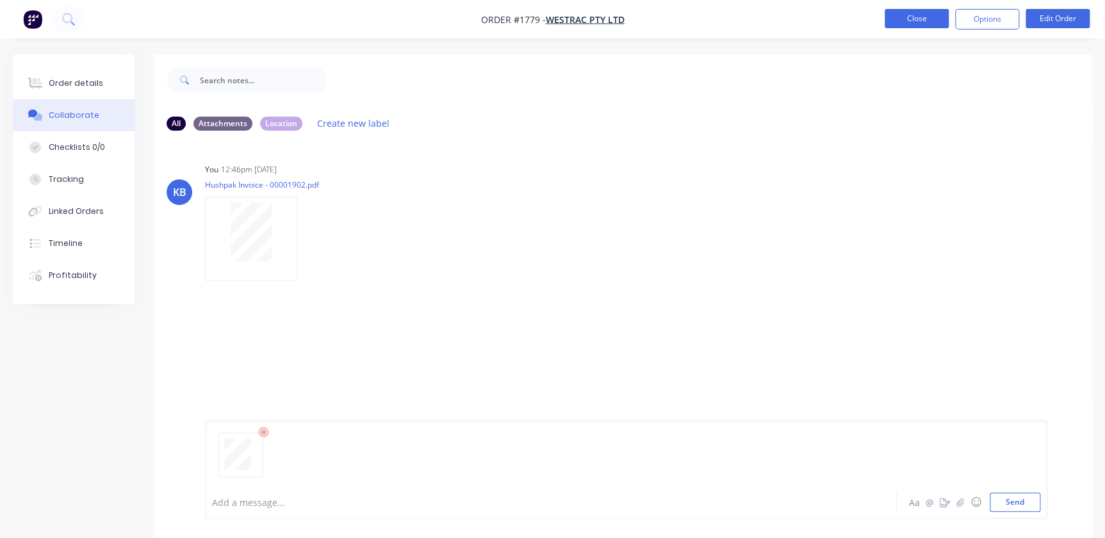
click at [922, 19] on button "Close" at bounding box center [917, 18] width 64 height 19
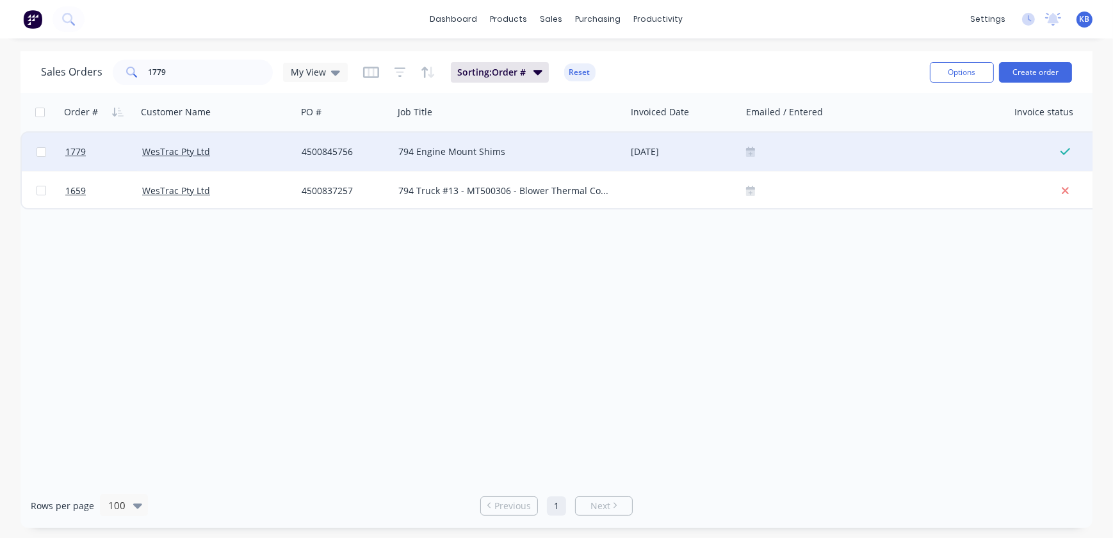
click at [752, 152] on icon at bounding box center [750, 154] width 9 height 6
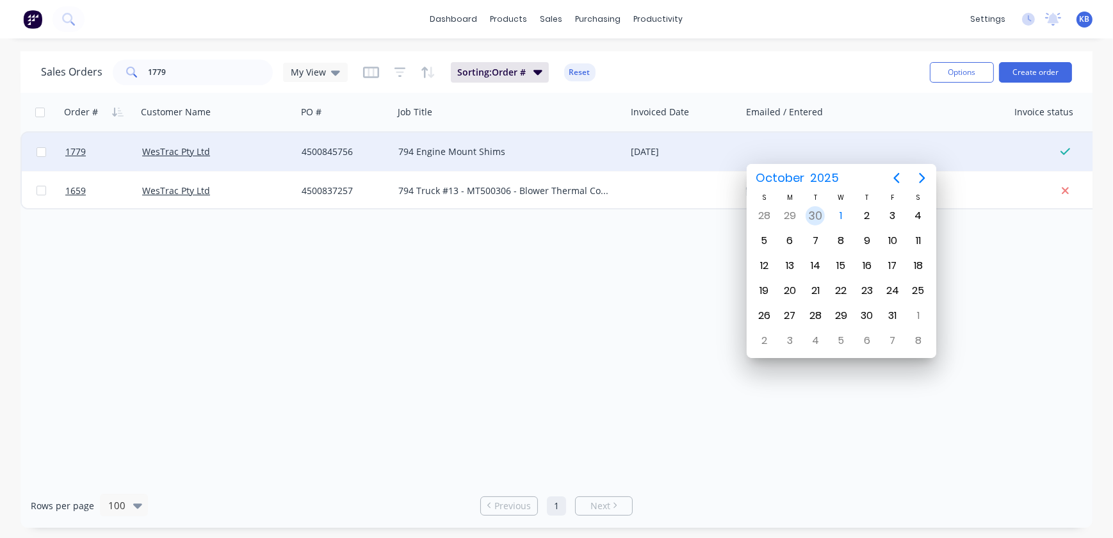
click at [823, 216] on div "30" at bounding box center [815, 215] width 19 height 19
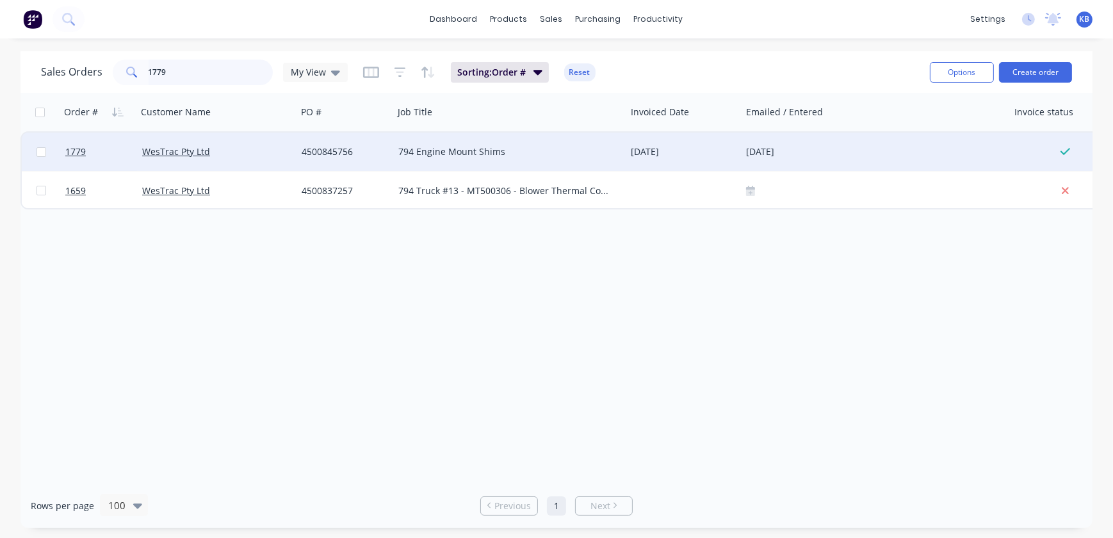
click at [149, 76] on input "1779" at bounding box center [211, 73] width 125 height 26
drag, startPoint x: 202, startPoint y: 54, endPoint x: 137, endPoint y: 54, distance: 64.7
click at [145, 54] on div "Sales Orders 1779 My View Sorting: Order # Reset Options Create order" at bounding box center [556, 72] width 1072 height 42
click at [192, 85] on div "Sales Orders 1779 My View Sorting: Order # Reset" at bounding box center [480, 71] width 879 height 31
drag, startPoint x: 192, startPoint y: 72, endPoint x: 113, endPoint y: 71, distance: 78.8
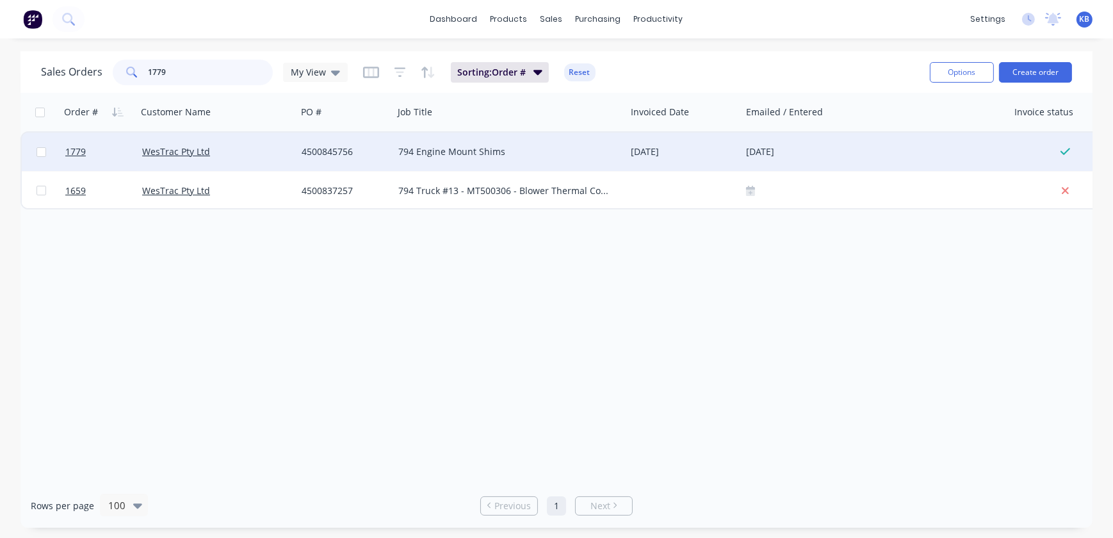
click at [122, 72] on div "1779" at bounding box center [193, 73] width 160 height 26
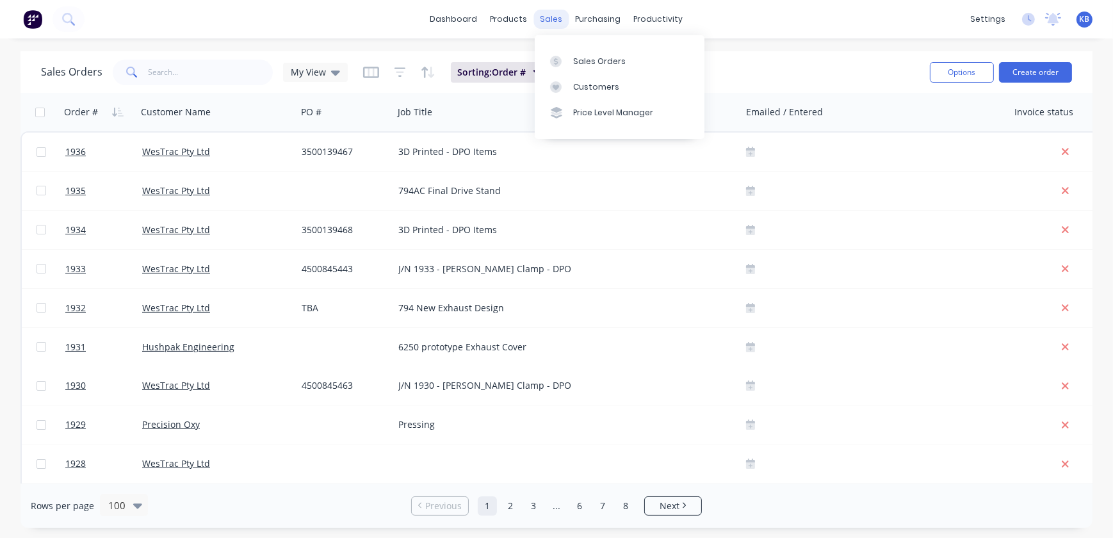
click at [554, 26] on div "sales" at bounding box center [551, 19] width 35 height 19
click at [583, 72] on link "Sales Orders" at bounding box center [620, 61] width 170 height 26
click at [586, 53] on link "Sales Orders" at bounding box center [620, 61] width 170 height 26
click at [202, 74] on input "text" at bounding box center [211, 73] width 125 height 26
click at [228, 60] on input "text" at bounding box center [211, 73] width 125 height 26
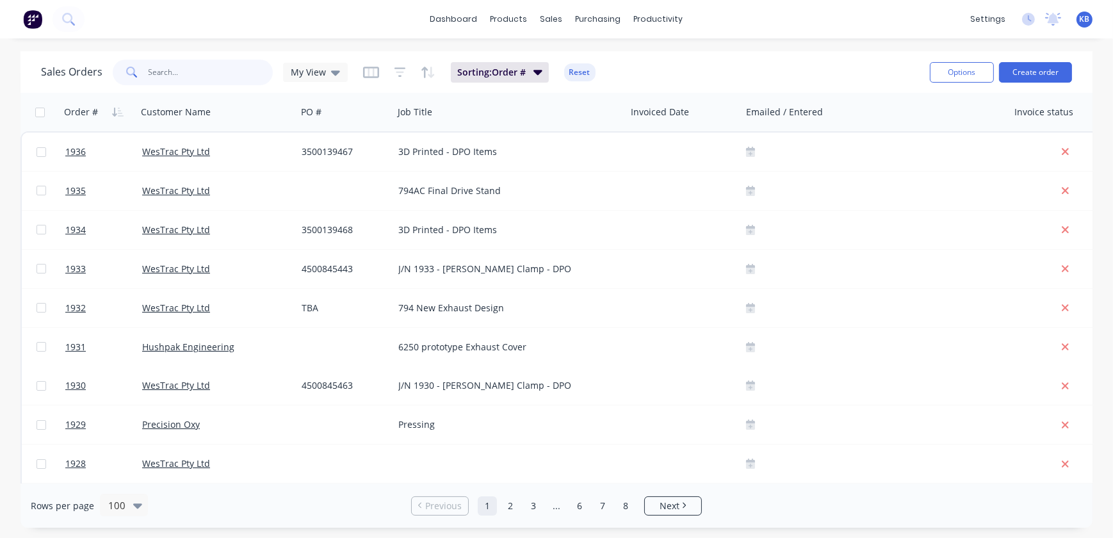
click at [224, 67] on input "text" at bounding box center [211, 73] width 125 height 26
paste input "4501196991"
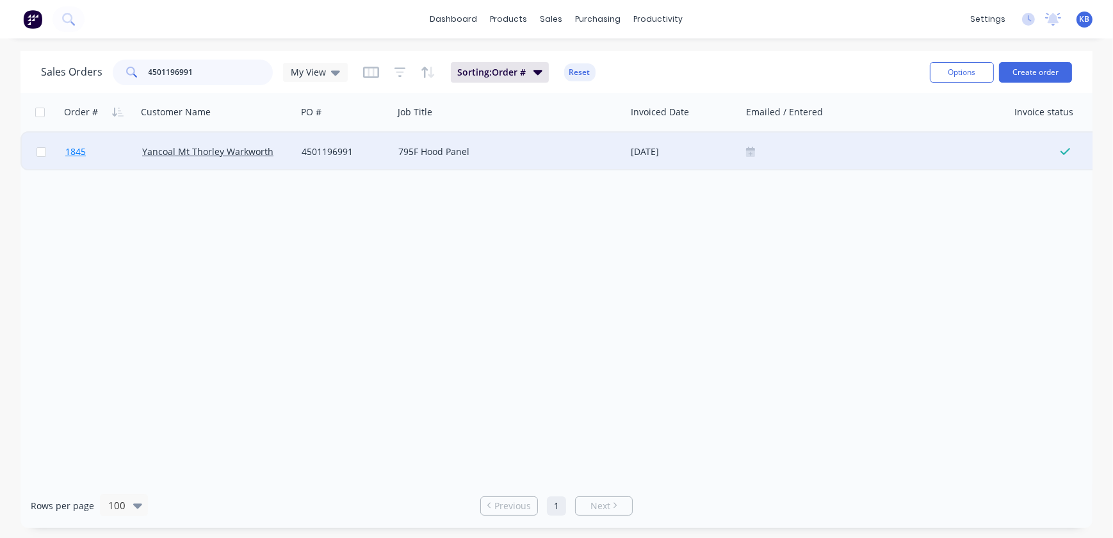
type input "4501196991"
click at [71, 146] on span "1845" at bounding box center [75, 151] width 20 height 13
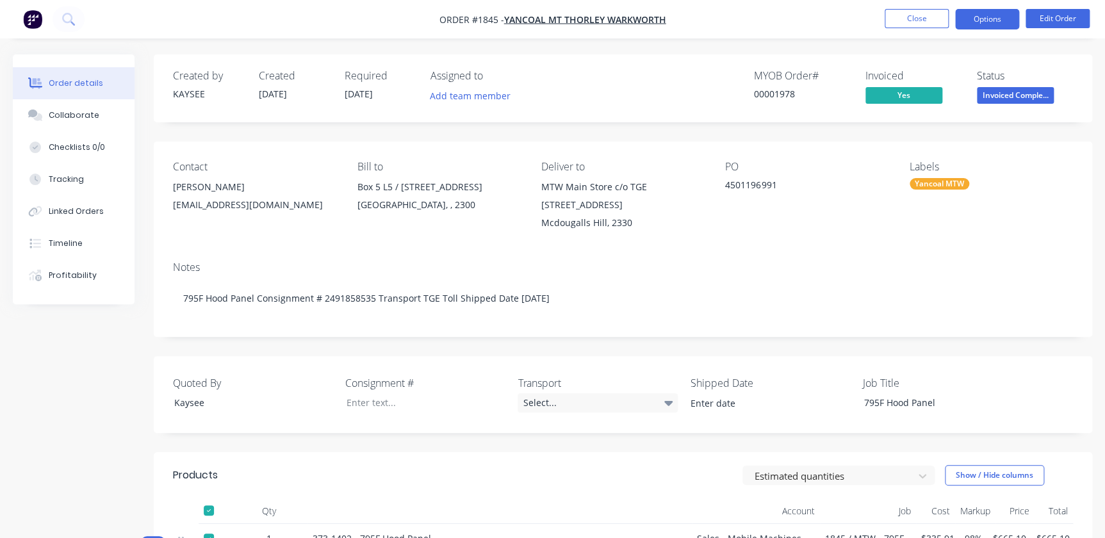
click at [996, 22] on button "Options" at bounding box center [987, 19] width 64 height 20
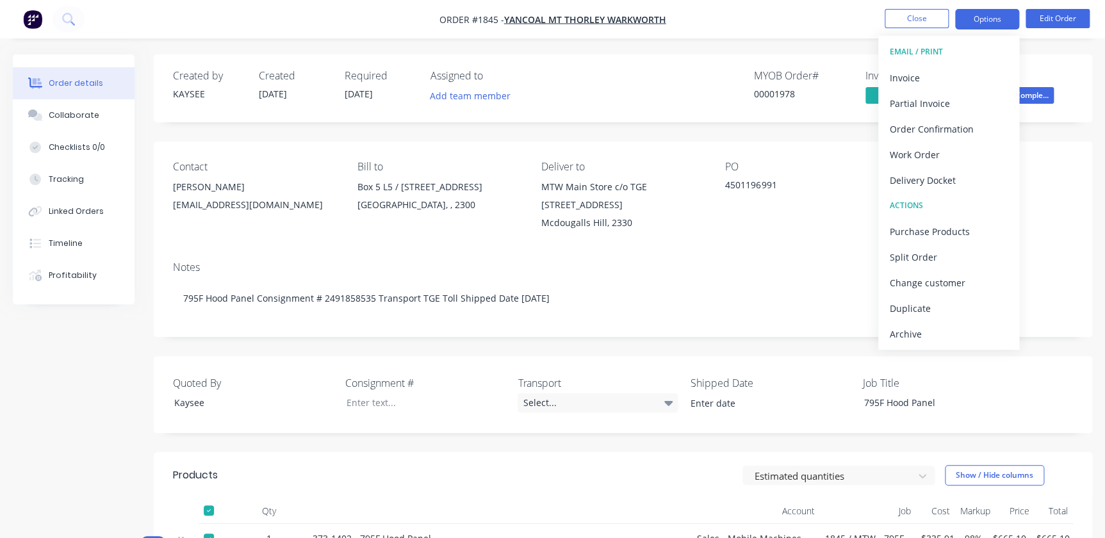
click at [1017, 14] on button "Options" at bounding box center [987, 19] width 64 height 20
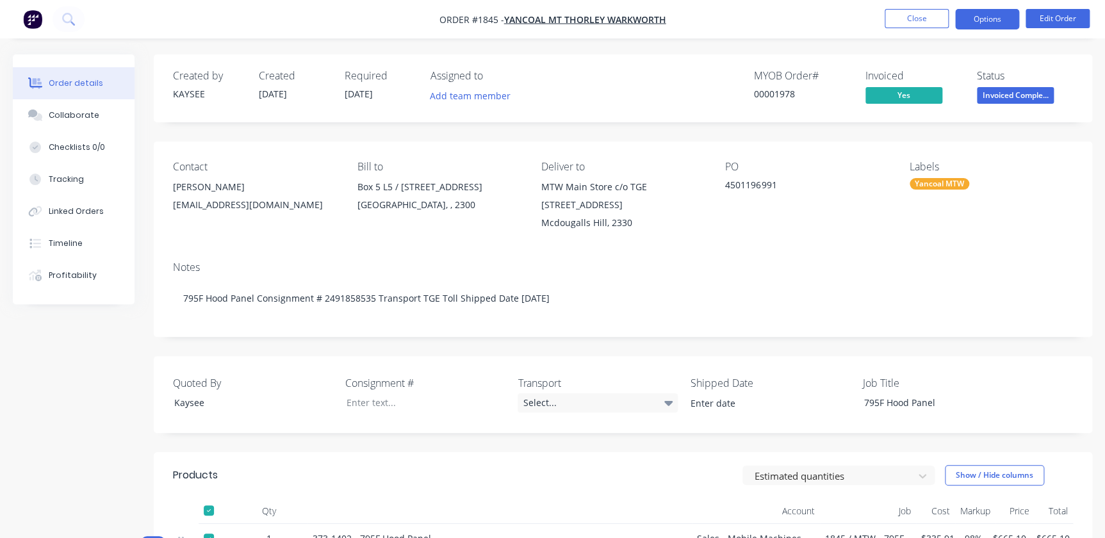
click at [1016, 17] on button "Options" at bounding box center [987, 19] width 64 height 20
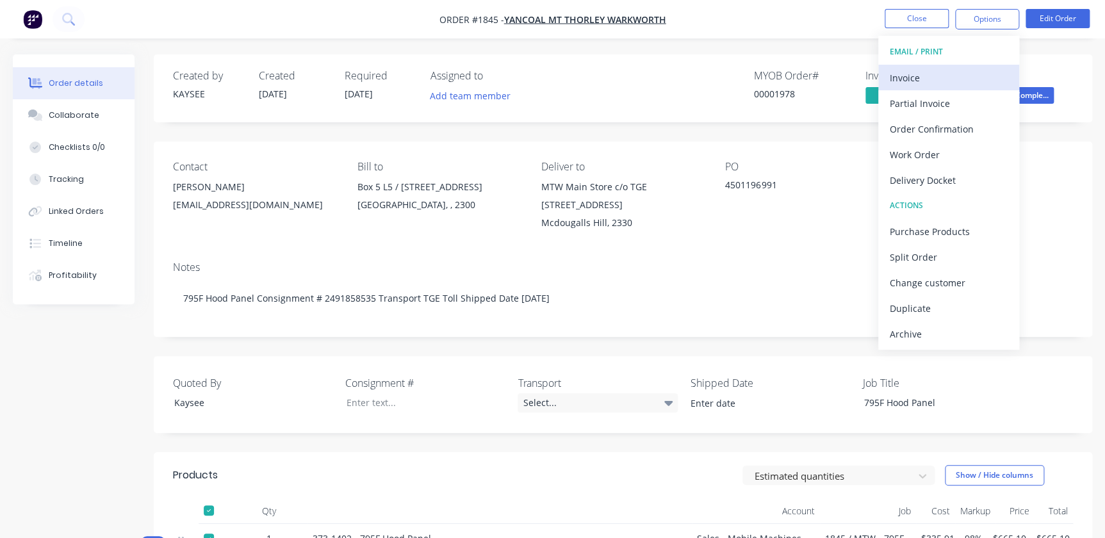
click at [961, 74] on div "Invoice" at bounding box center [949, 78] width 118 height 19
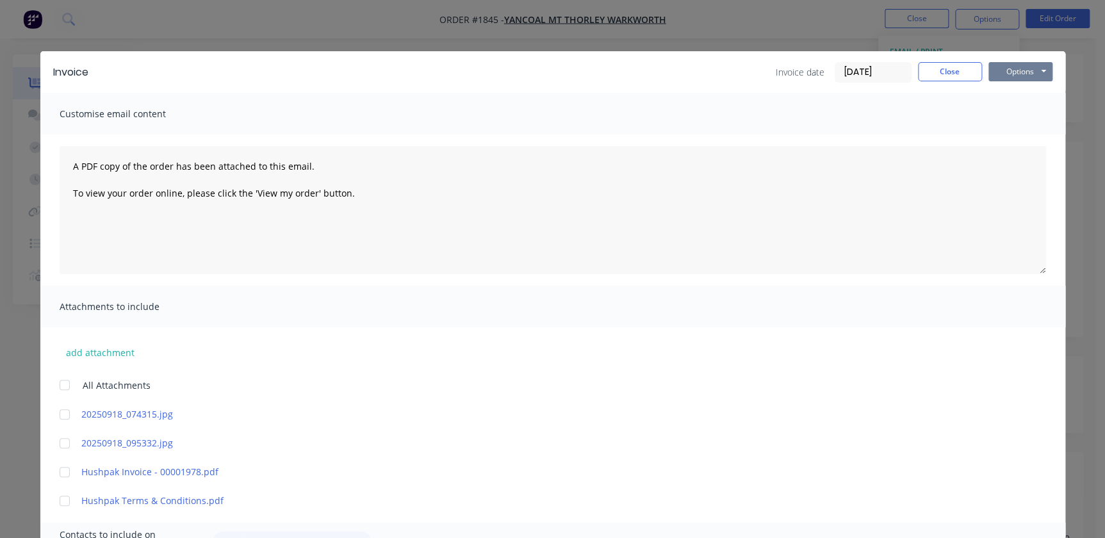
click at [1022, 67] on button "Options" at bounding box center [1020, 71] width 64 height 19
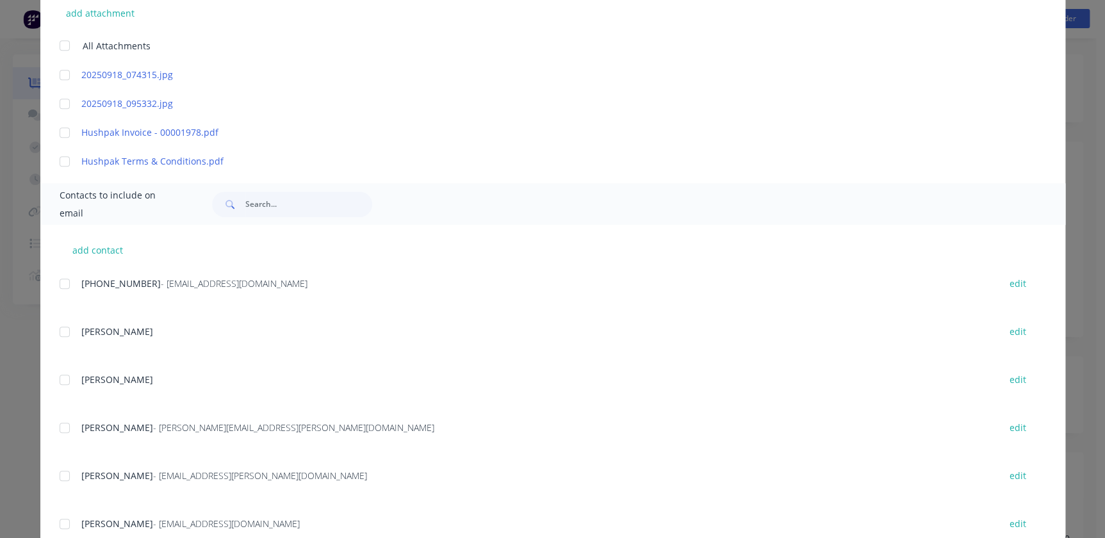
scroll to position [430, 0]
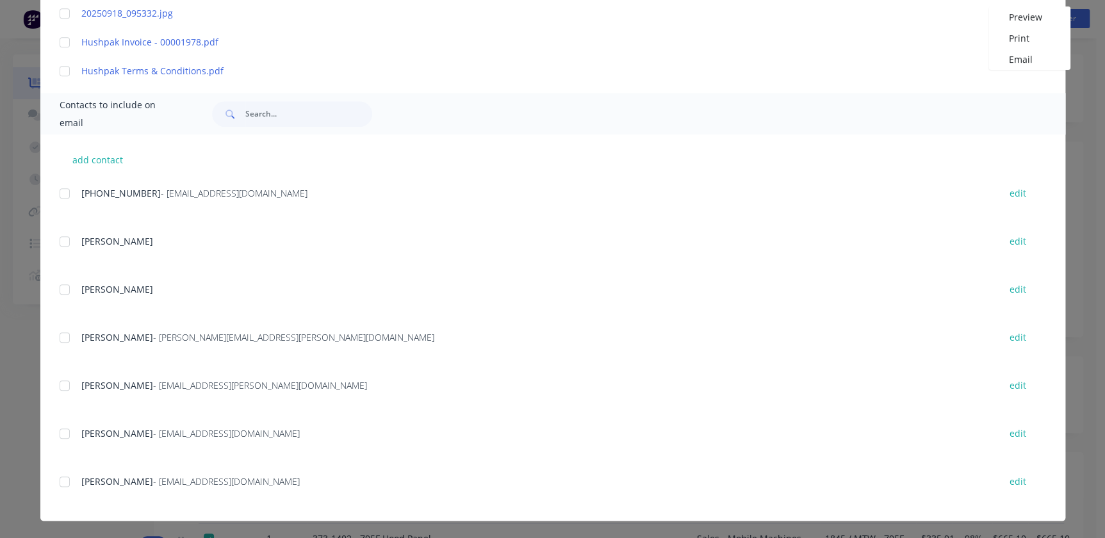
drag, startPoint x: 65, startPoint y: 436, endPoint x: 58, endPoint y: 224, distance: 212.1
click at [60, 230] on div "[PHONE_NUMBER] - [EMAIL_ADDRESS][DOMAIN_NAME] edit [PERSON_NAME] edit [PERSON_N…" at bounding box center [563, 352] width 1006 height 336
click at [63, 192] on div at bounding box center [65, 194] width 26 height 26
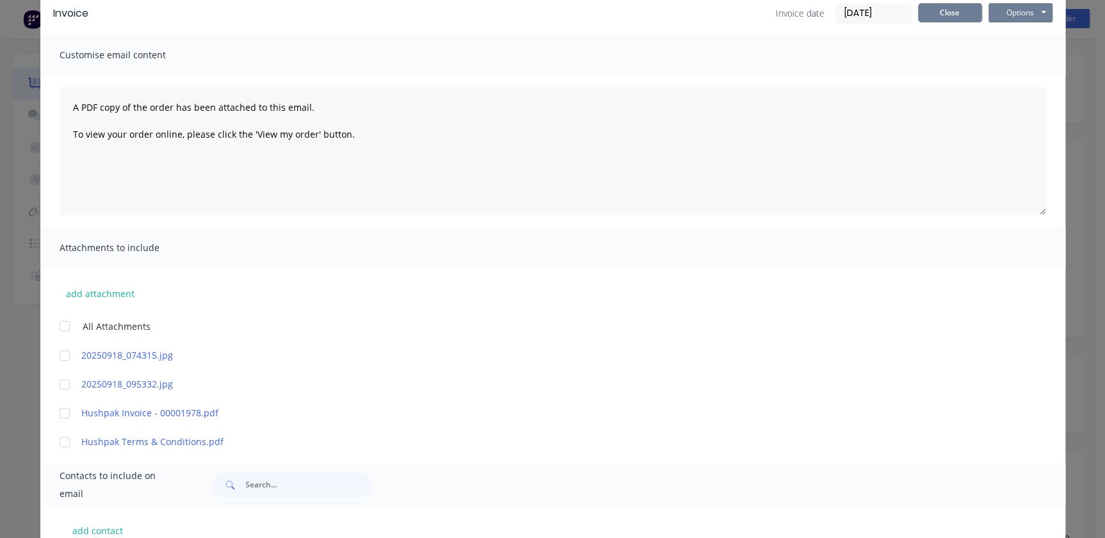
scroll to position [0, 0]
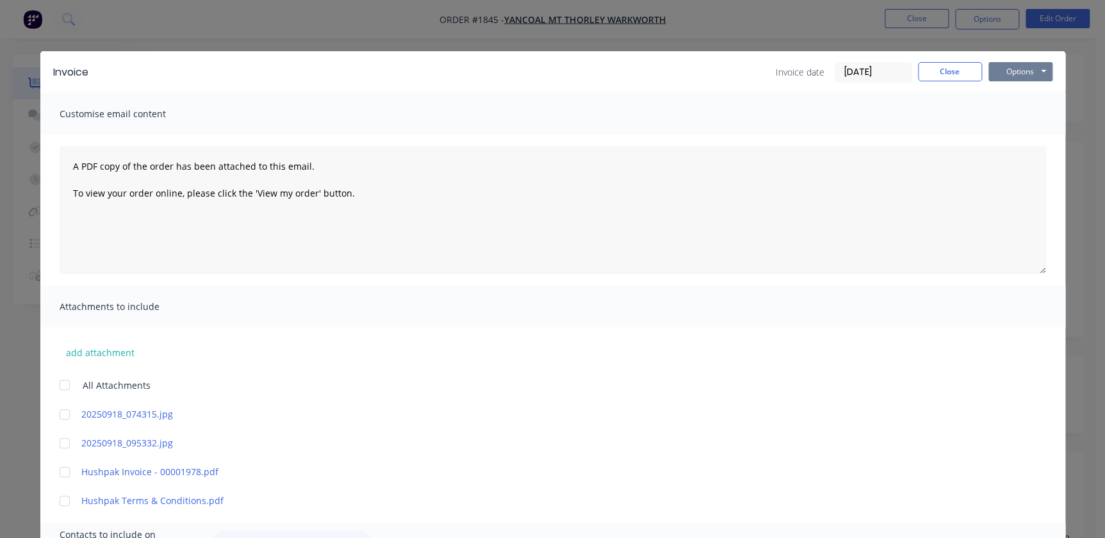
click at [1021, 68] on button "Options" at bounding box center [1020, 71] width 64 height 19
click at [1011, 127] on button "Email" at bounding box center [1029, 136] width 82 height 21
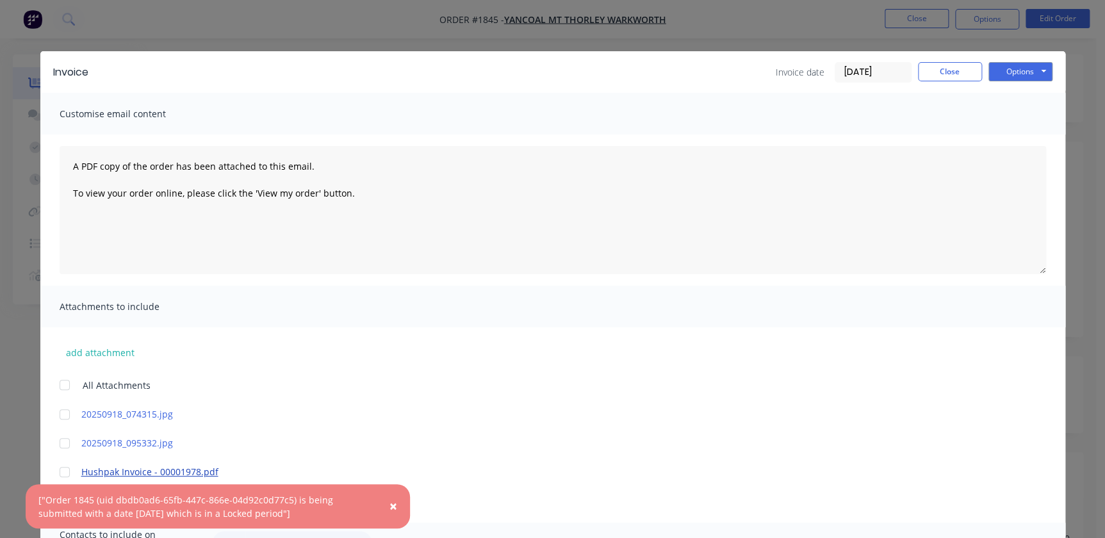
click at [166, 472] on link "Hushpak Invoice - 00001978.pdf" at bounding box center [533, 471] width 905 height 13
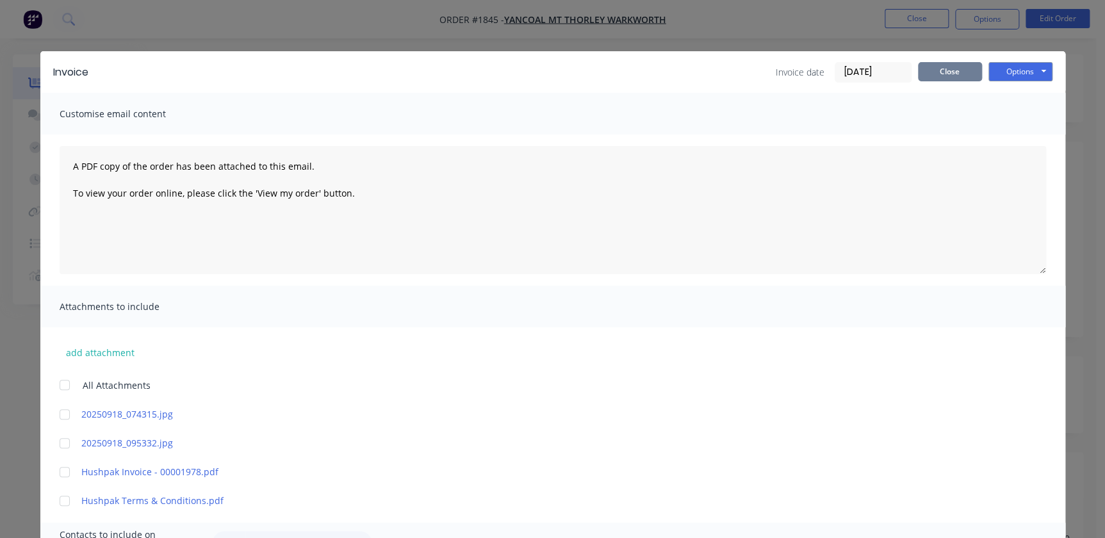
click at [935, 72] on button "Close" at bounding box center [950, 71] width 64 height 19
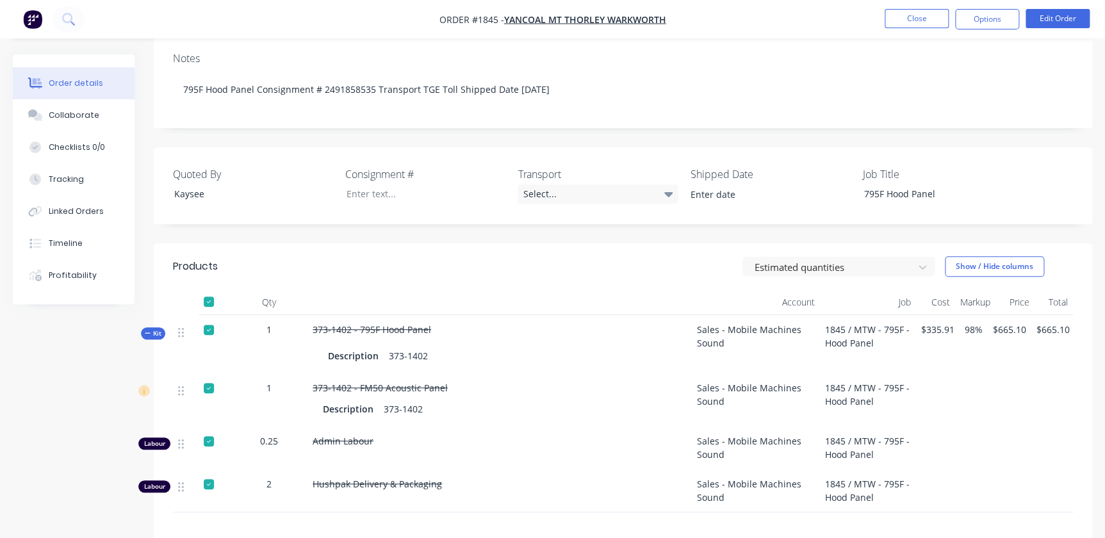
scroll to position [411, 0]
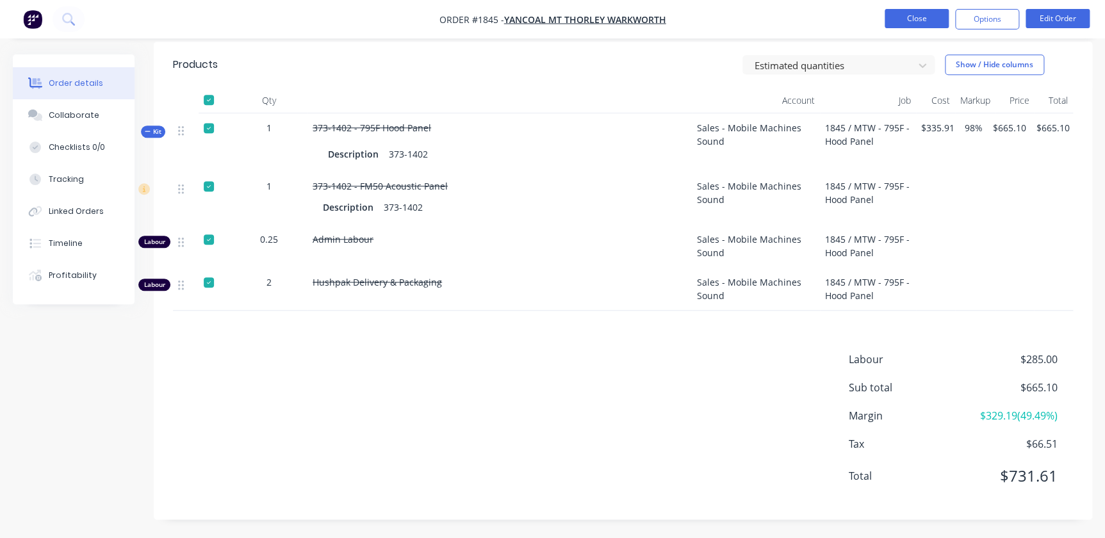
click at [900, 21] on button "Close" at bounding box center [917, 18] width 64 height 19
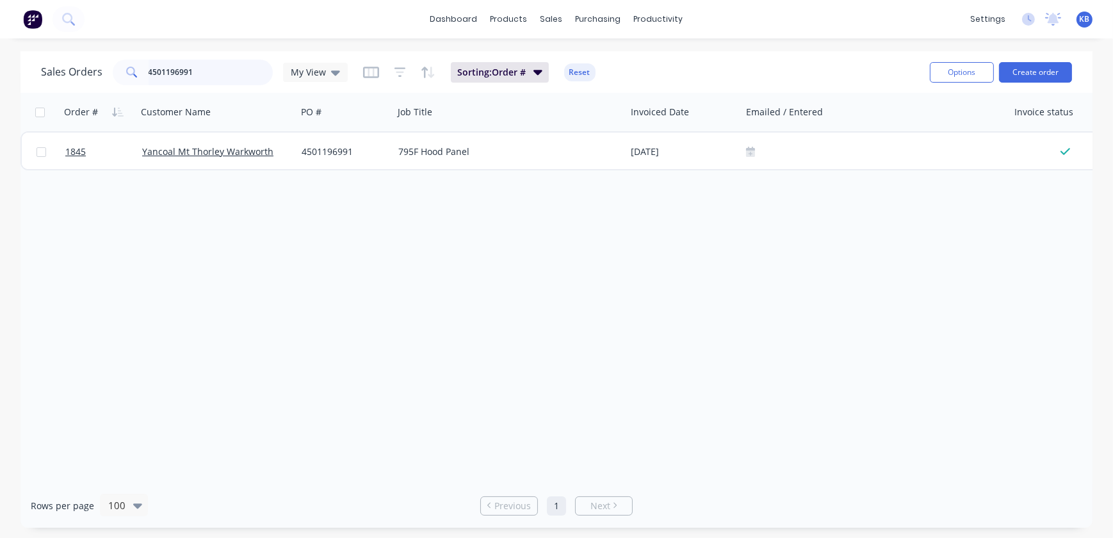
click at [250, 77] on input "4501196991" at bounding box center [211, 73] width 125 height 26
drag, startPoint x: 250, startPoint y: 73, endPoint x: 9, endPoint y: 32, distance: 244.9
click at [19, 36] on div "dashboard products sales purchasing productivity dashboard products Product Cat…" at bounding box center [556, 269] width 1113 height 538
type input "b"
type input "n"
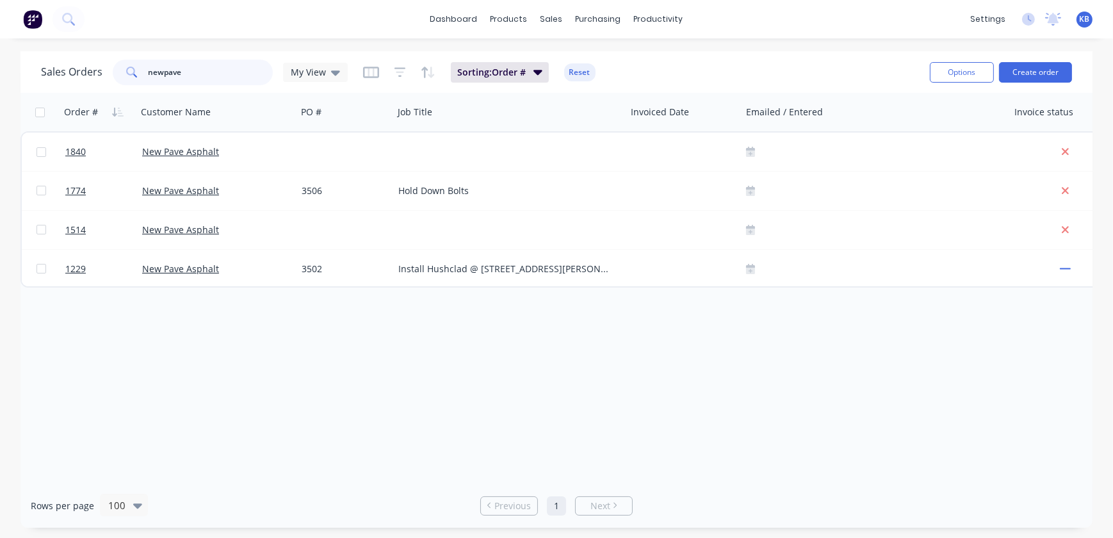
type input "newpave"
